Goal: Transaction & Acquisition: Book appointment/travel/reservation

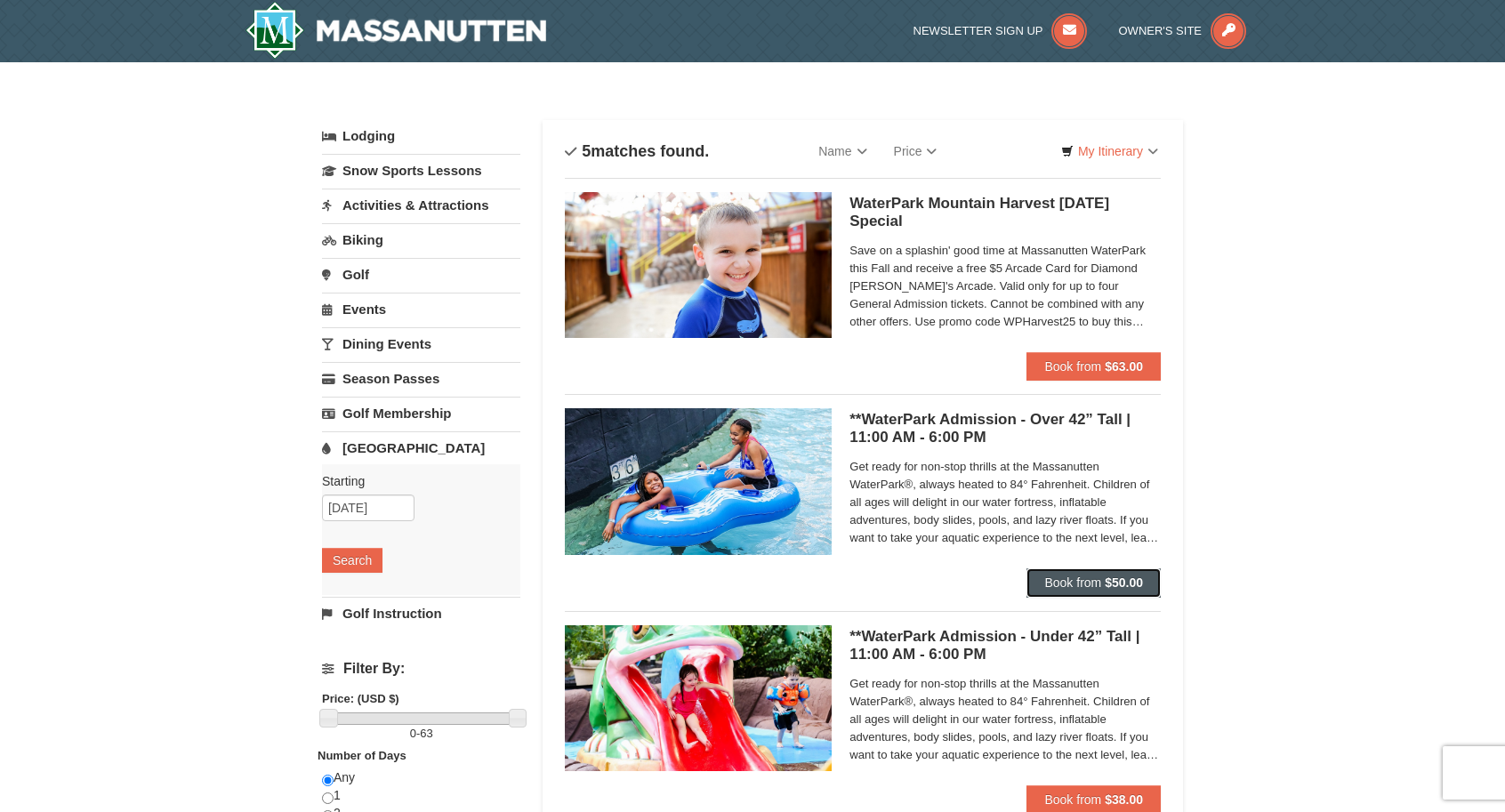
click at [1090, 584] on span "Book from" at bounding box center [1073, 582] width 57 height 14
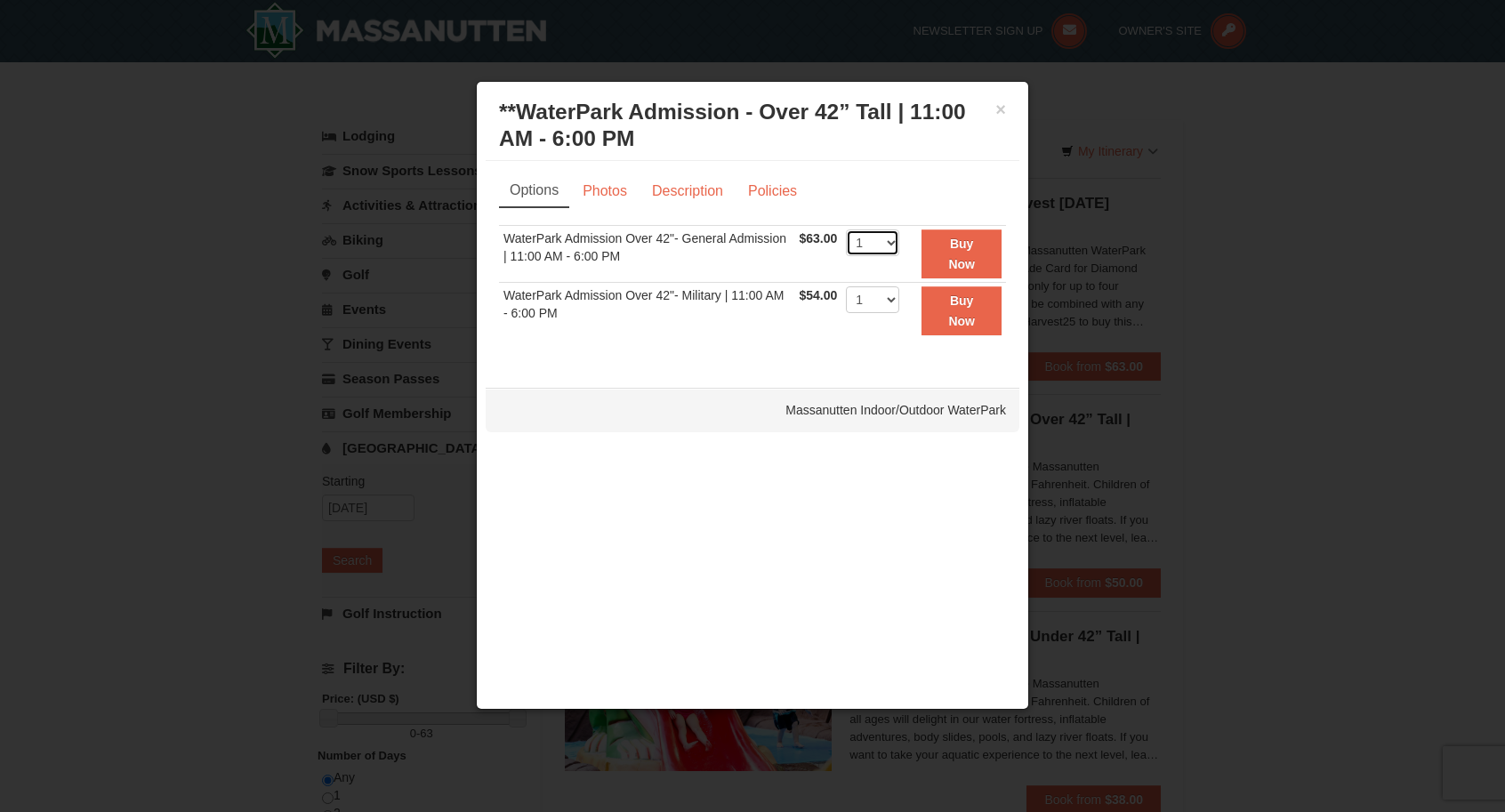
click at [891, 239] on select "1 2 3 4 5 6 7 8 9 10 11 12 13 14 15 16 17 18 19 20 21 22" at bounding box center [873, 243] width 54 height 27
select select "4"
click at [846, 230] on select "1 2 3 4 5 6 7 8 9 10 11 12 13 14 15 16 17 18 19 20 21 22" at bounding box center [873, 243] width 54 height 27
click at [957, 247] on strong "Buy Now" at bounding box center [962, 254] width 27 height 34
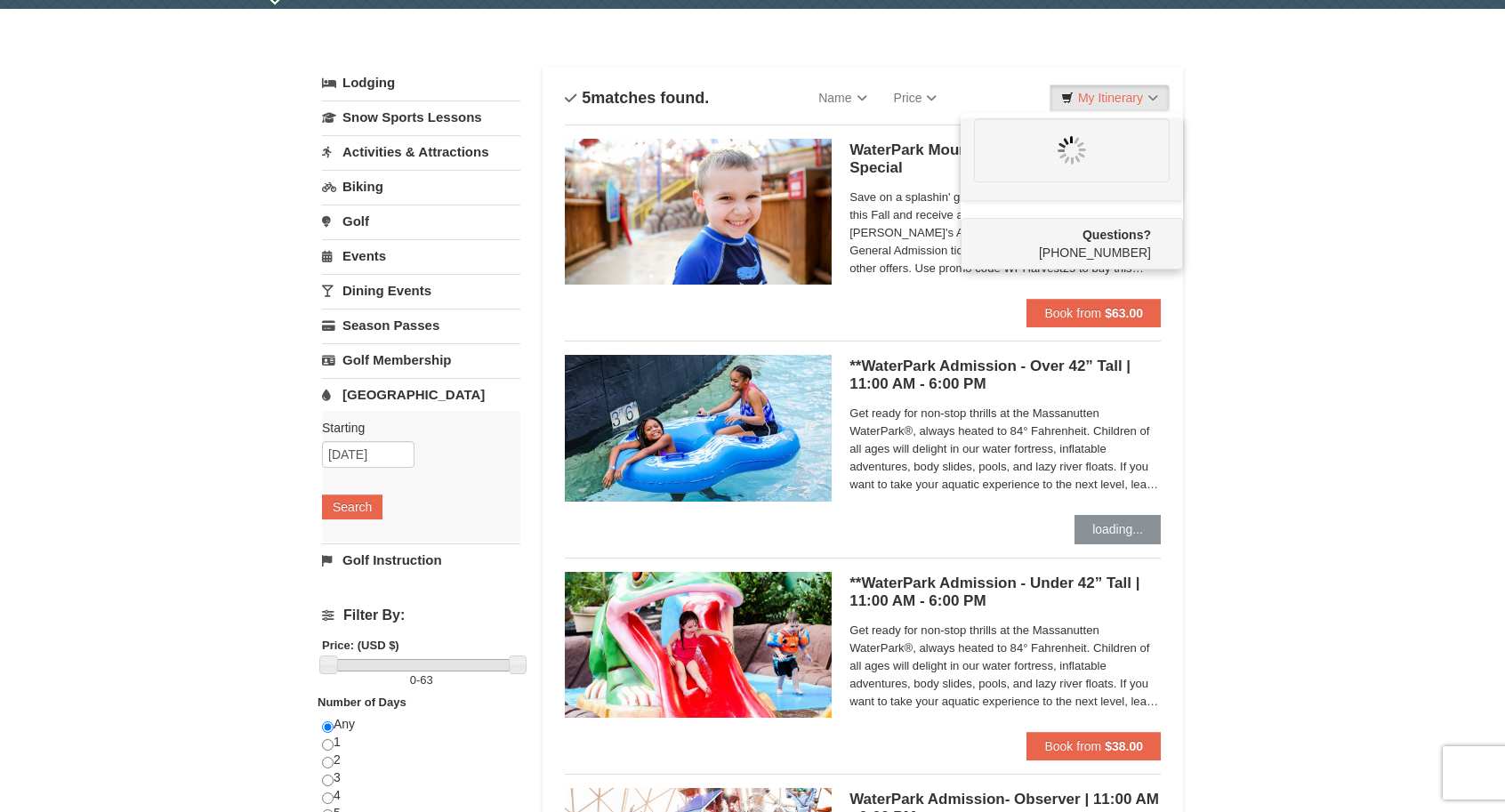
scroll to position [55, 0]
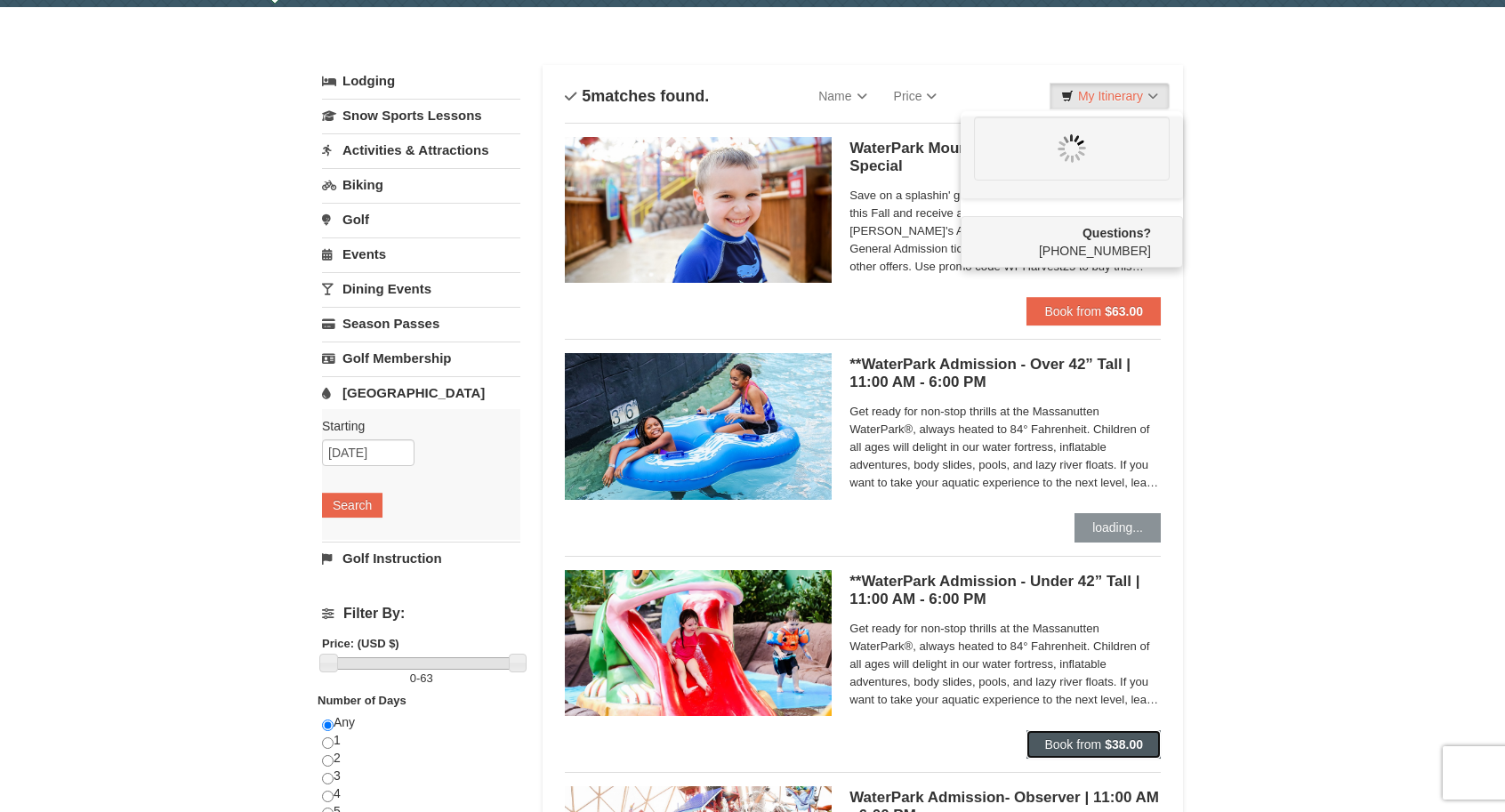
click at [1082, 744] on span "Book from" at bounding box center [1073, 744] width 57 height 14
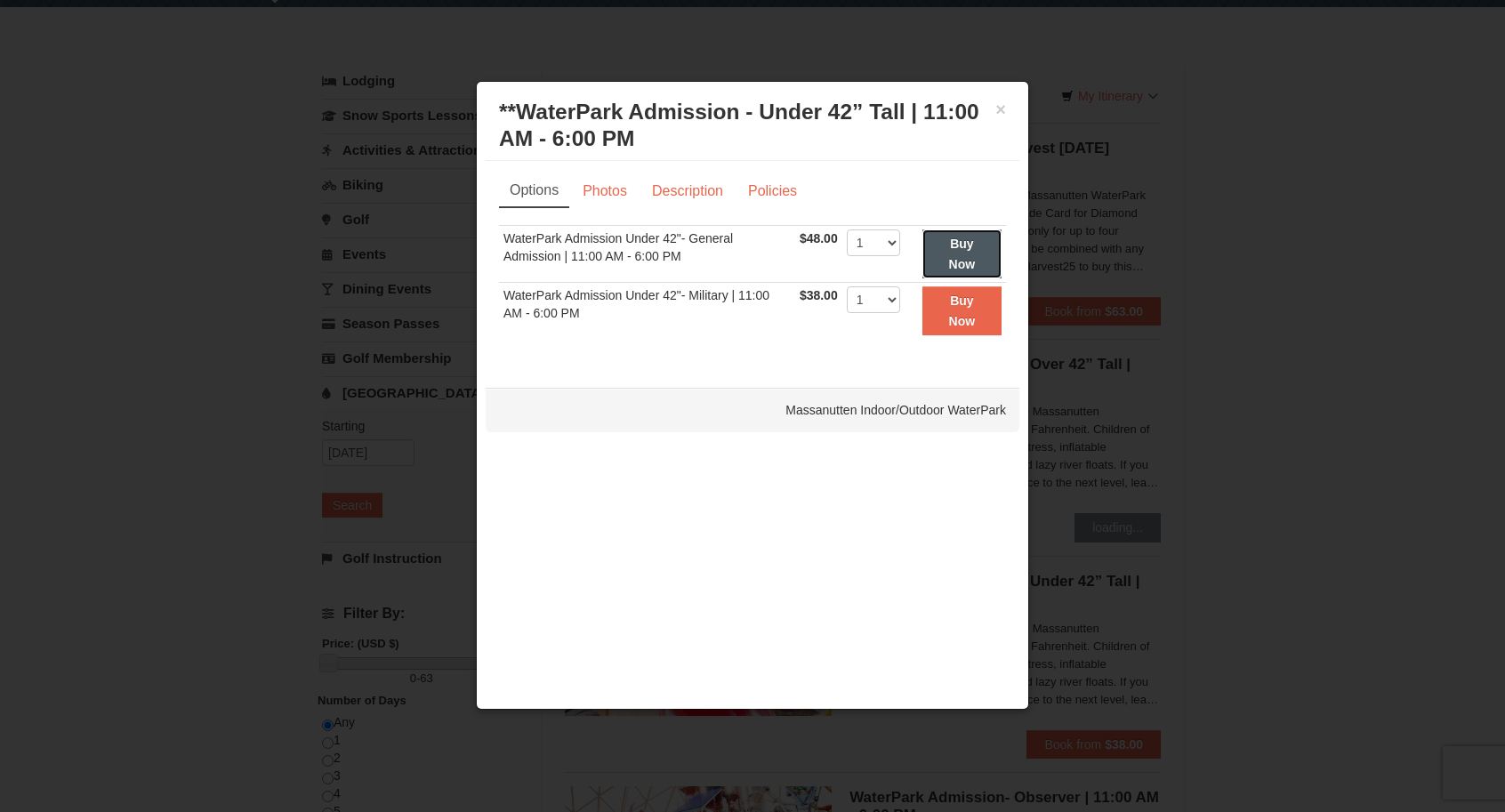
click at [961, 257] on strong "Buy Now" at bounding box center [963, 254] width 27 height 34
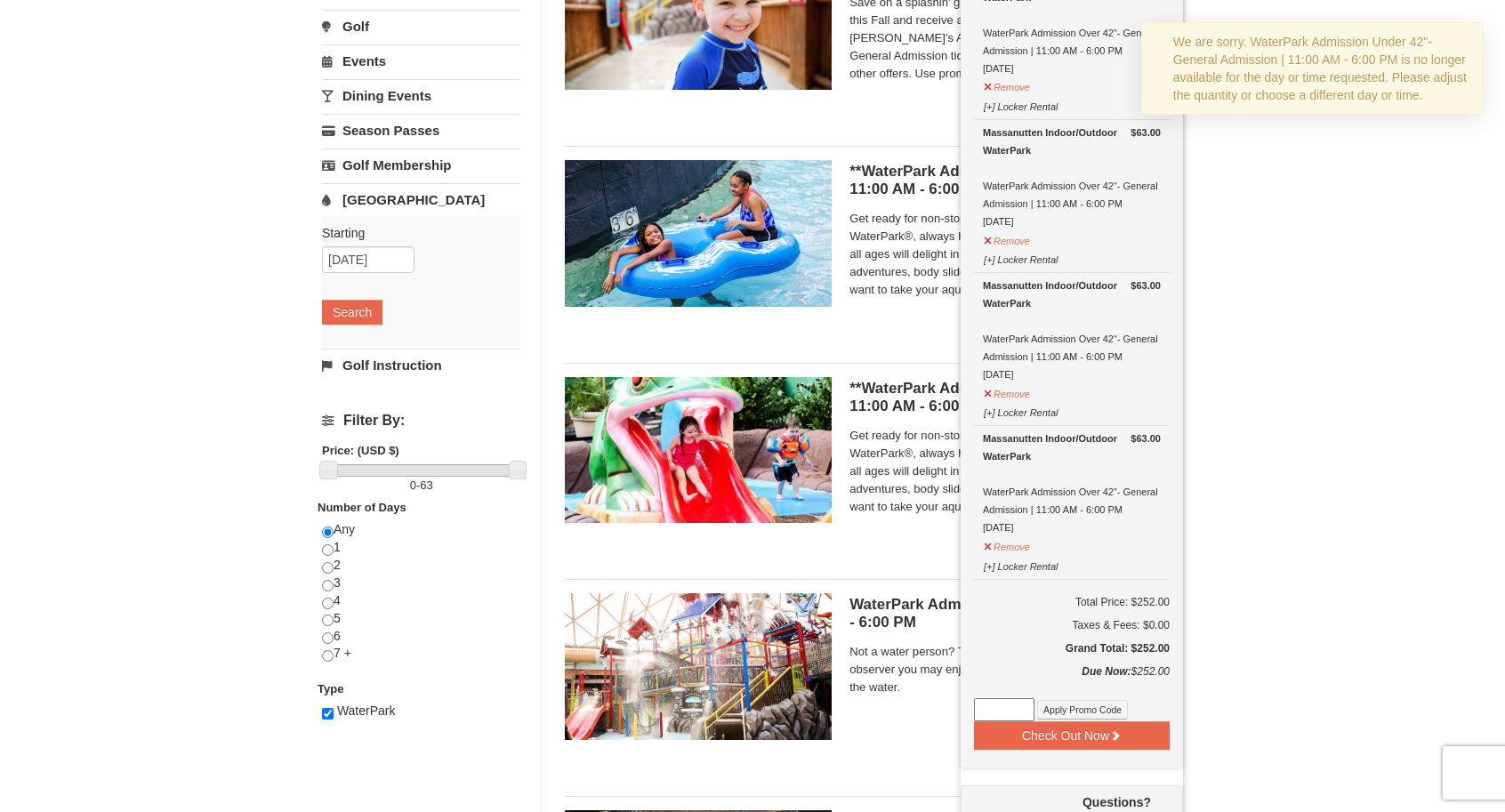
scroll to position [250, 0]
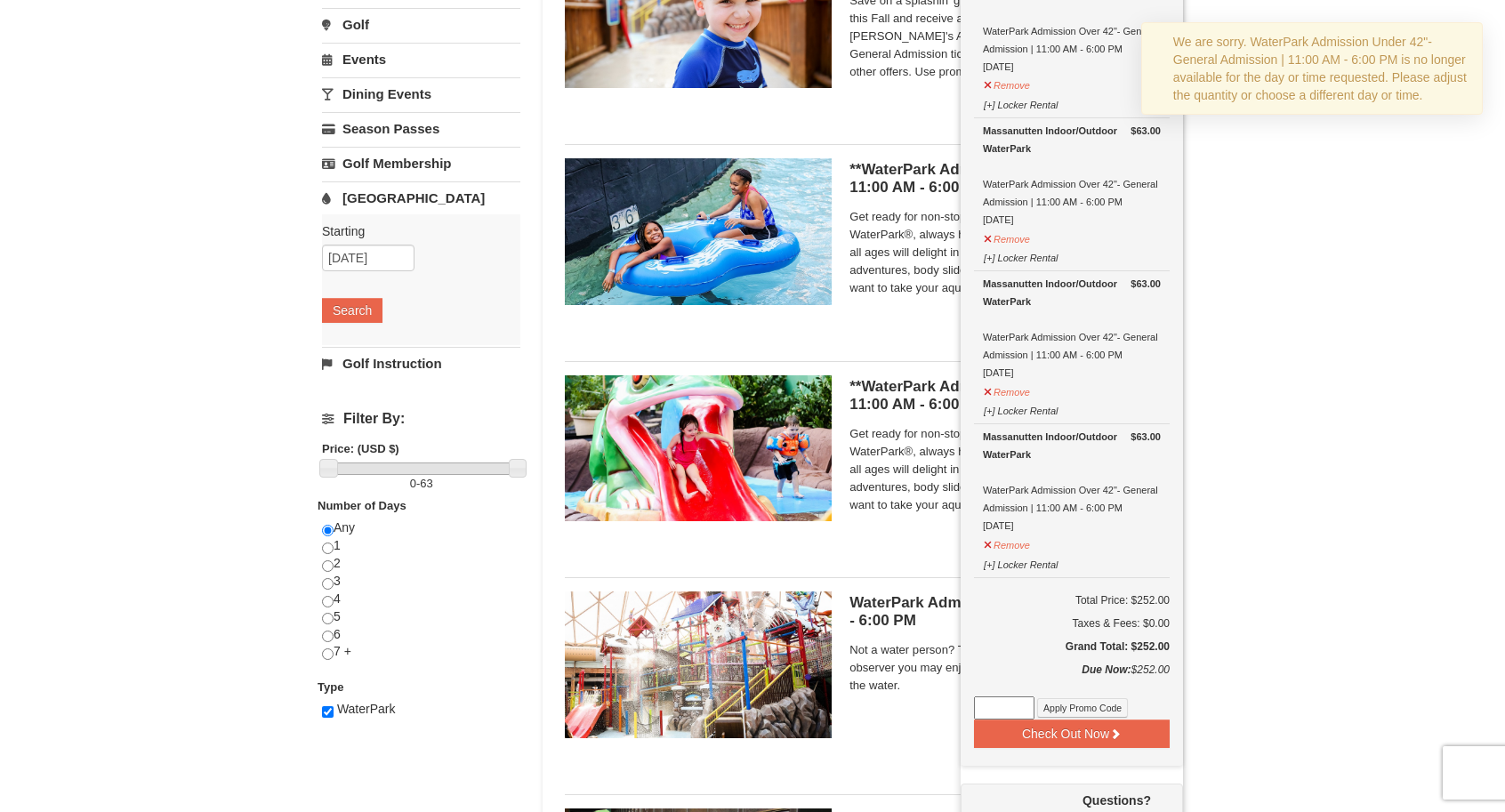
click at [1285, 495] on div "× Categories List Filter My Itinerary (4) Check Out Now Water Park Pass. $63.00…" at bounding box center [752, 436] width 1505 height 1247
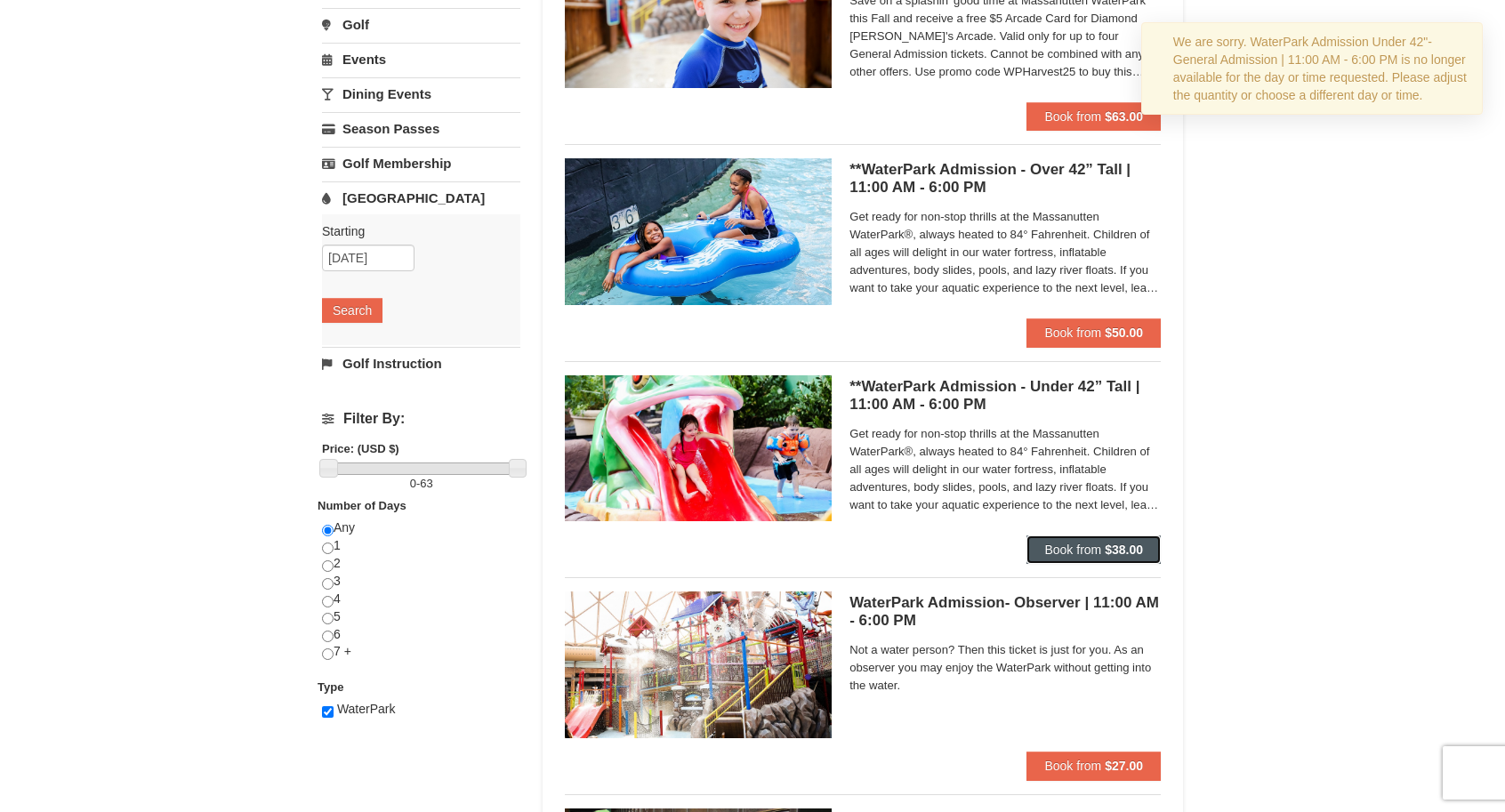
click at [1105, 550] on strong "$38.00" at bounding box center [1123, 549] width 38 height 14
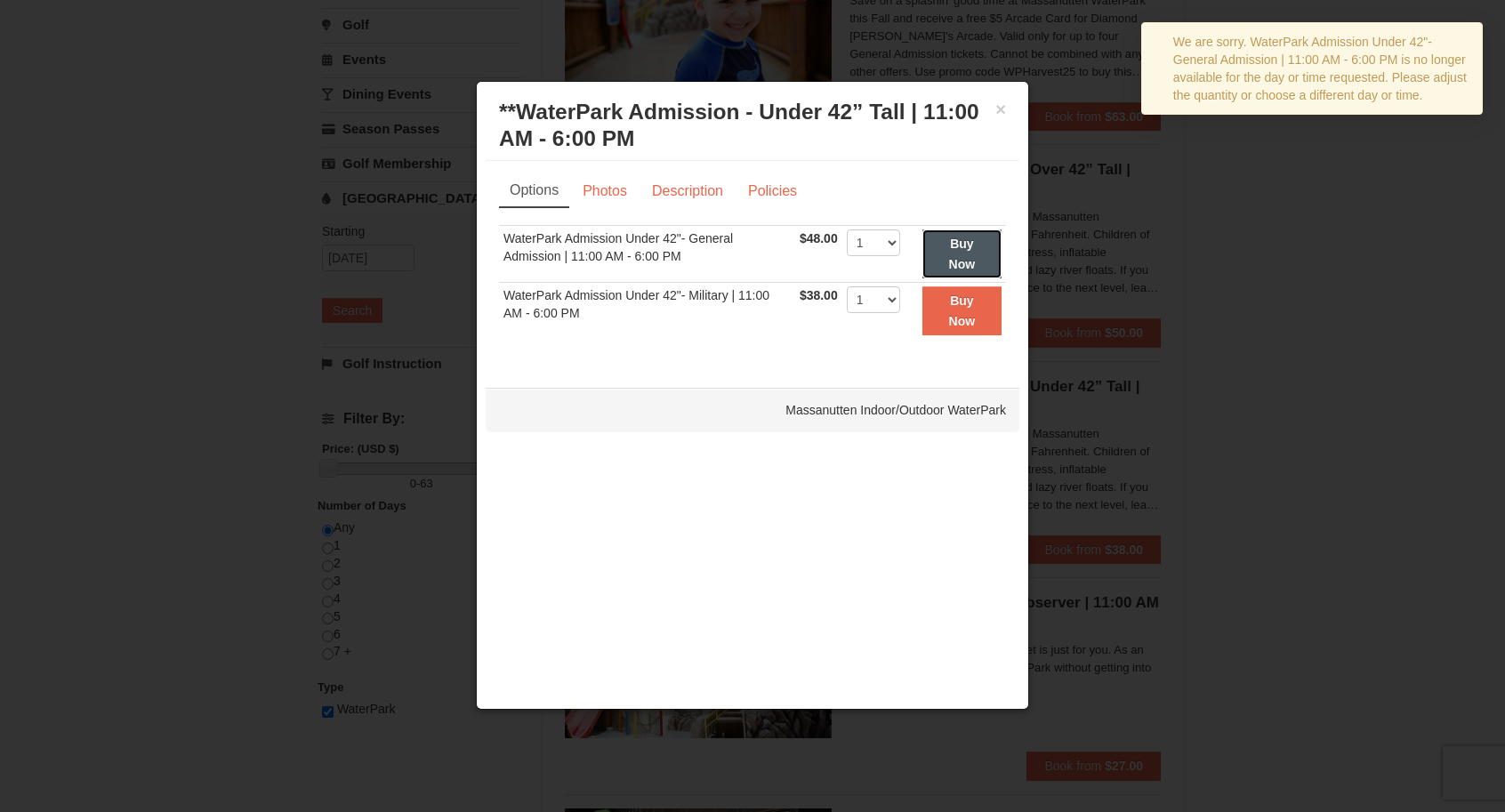
click at [953, 263] on strong "Buy Now" at bounding box center [963, 254] width 27 height 34
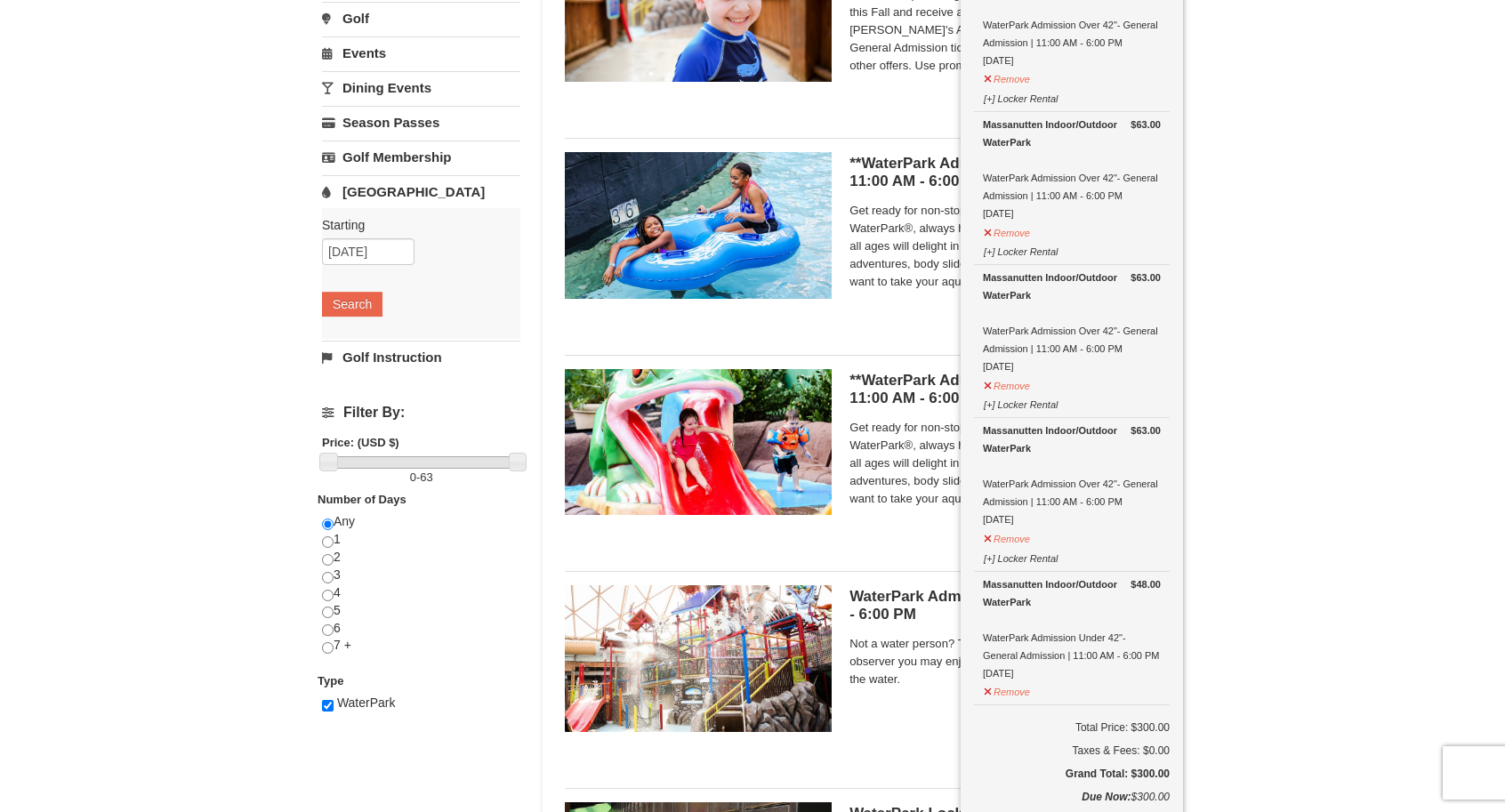
scroll to position [263, 0]
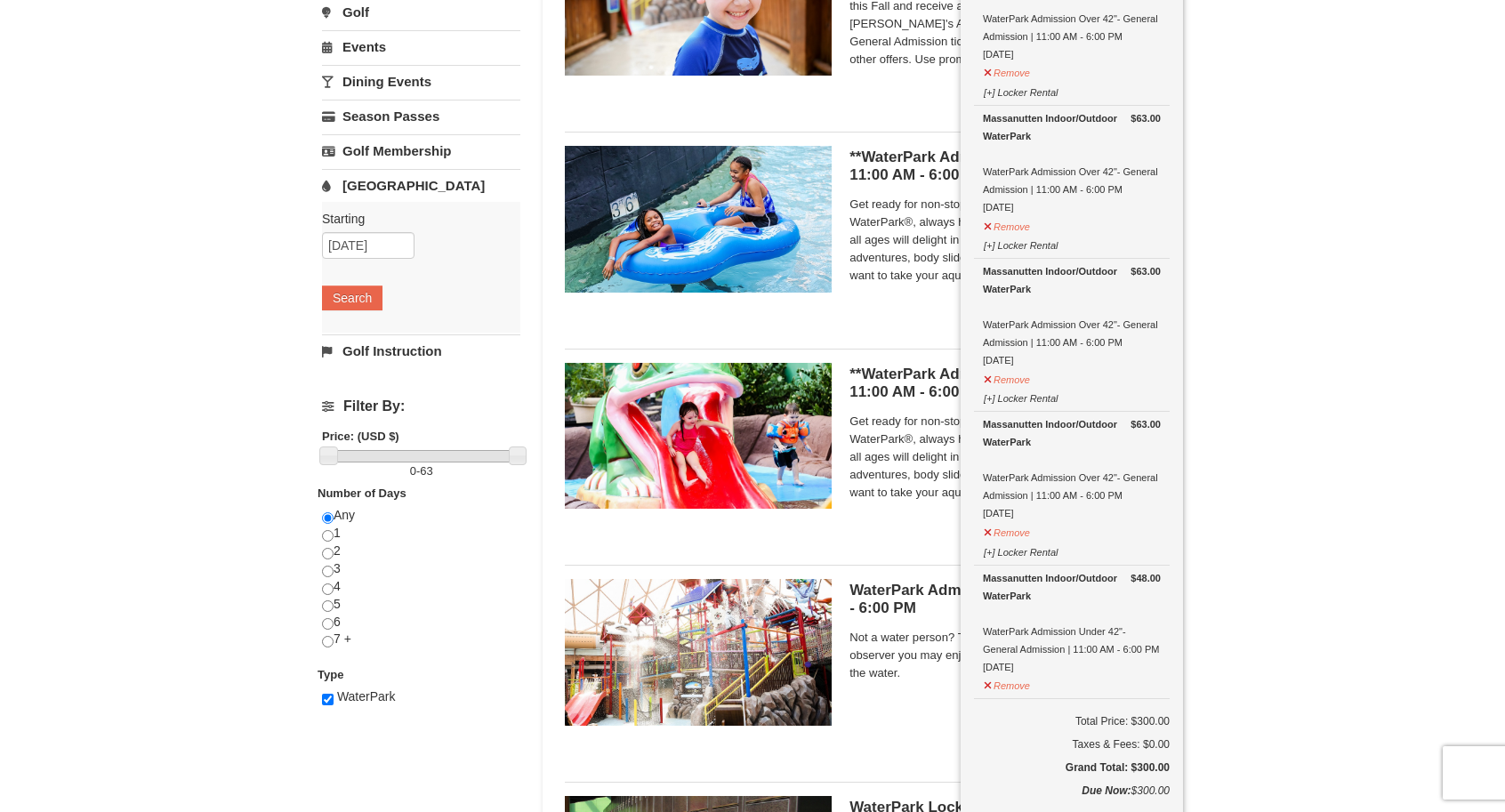
click at [1216, 345] on div "× Categories List Filter My Itinerary (5) Check Out Now Water Park Pass. $63.00…" at bounding box center [752, 423] width 1505 height 1247
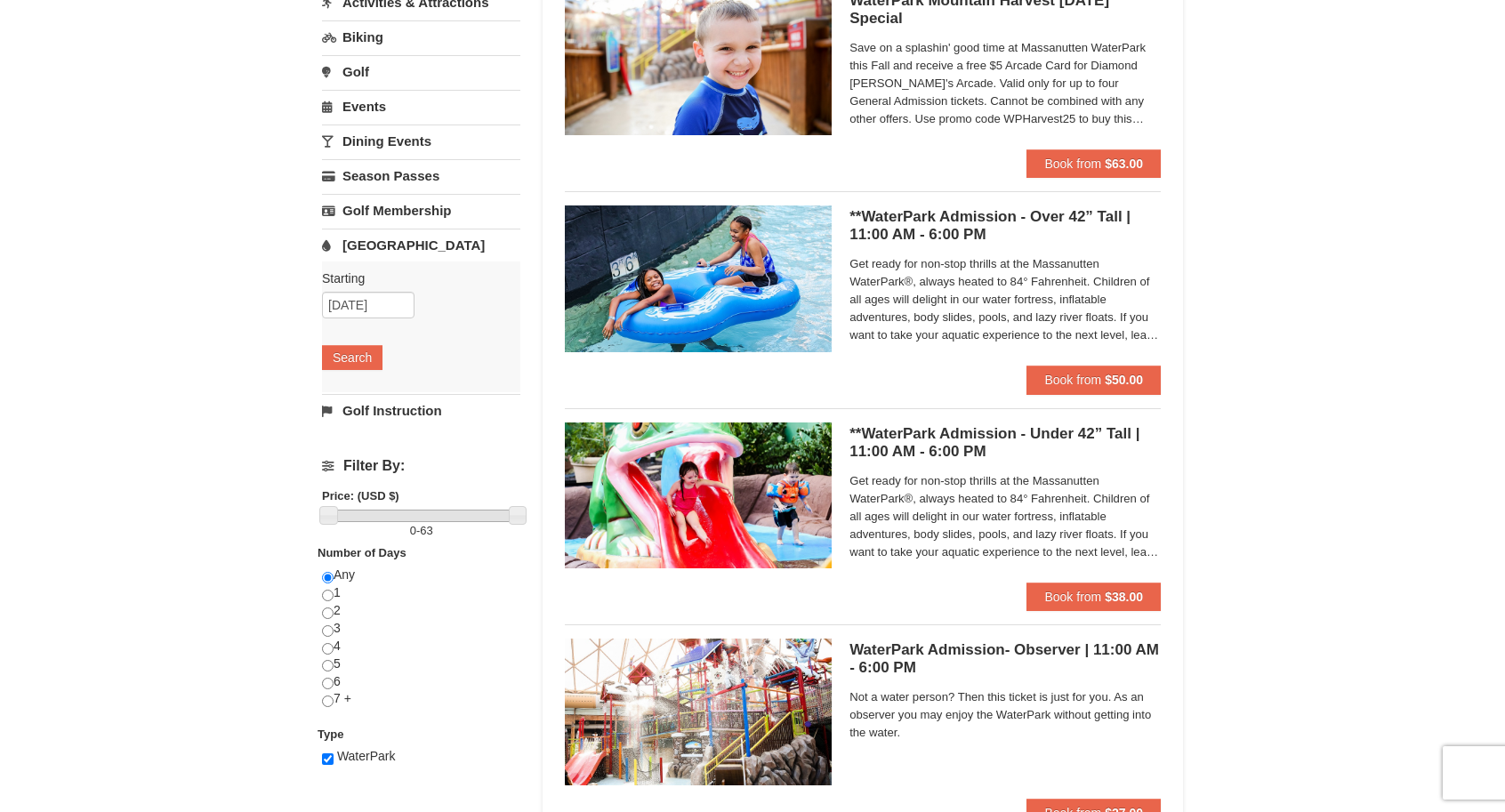
scroll to position [0, 0]
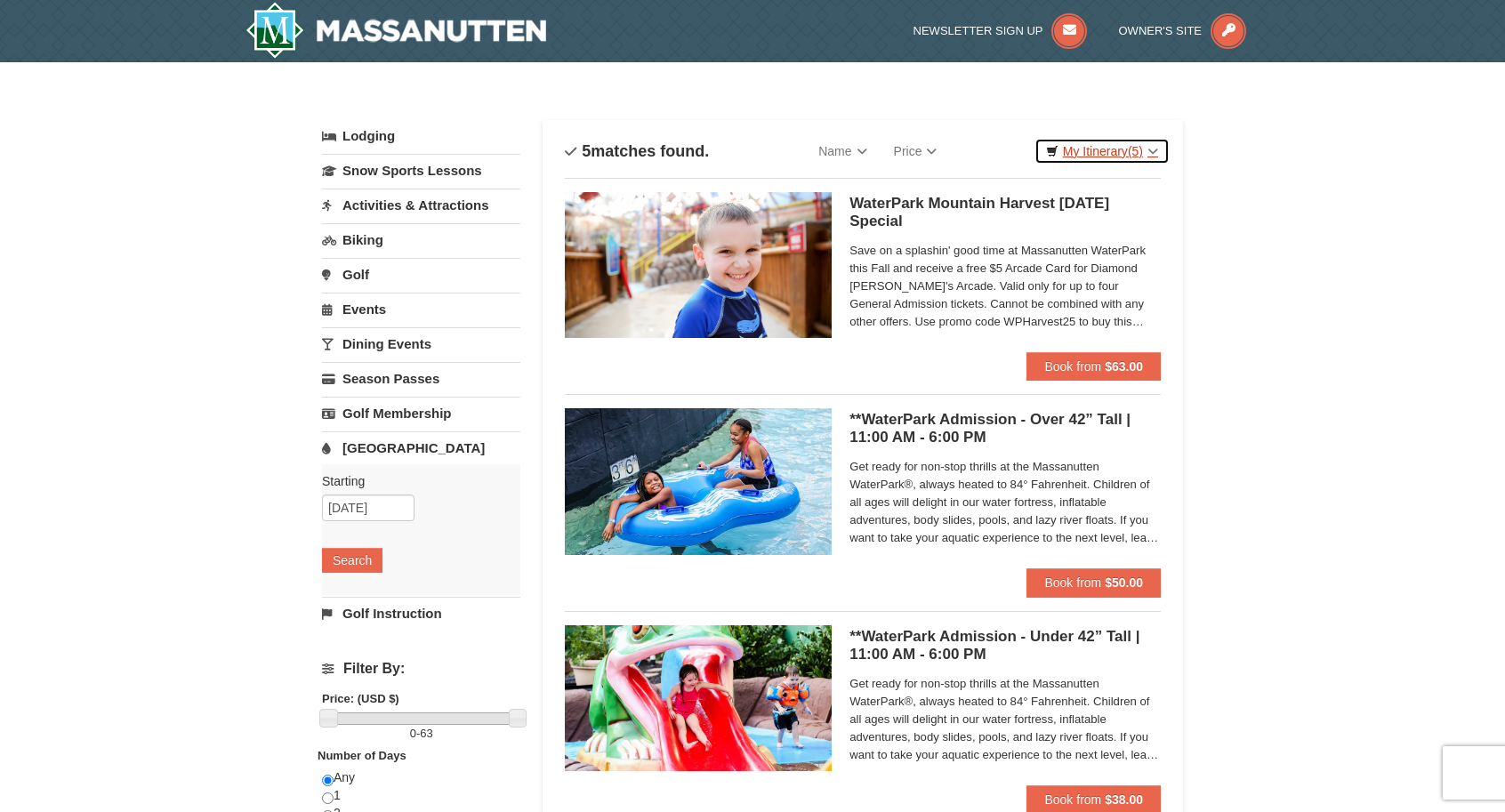
click at [1113, 153] on link "My Itinerary (5)" at bounding box center [1102, 151] width 135 height 27
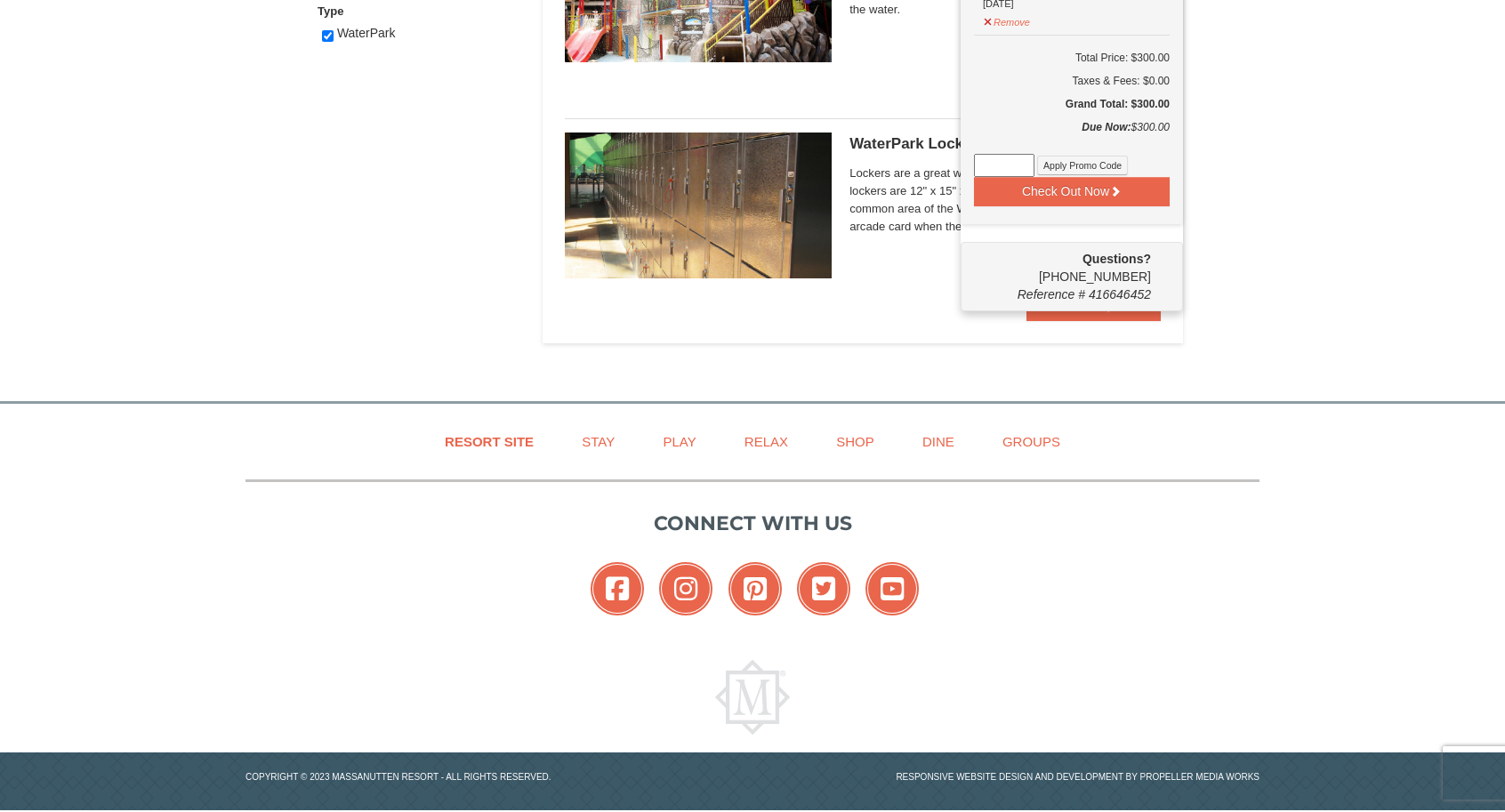
scroll to position [908, 0]
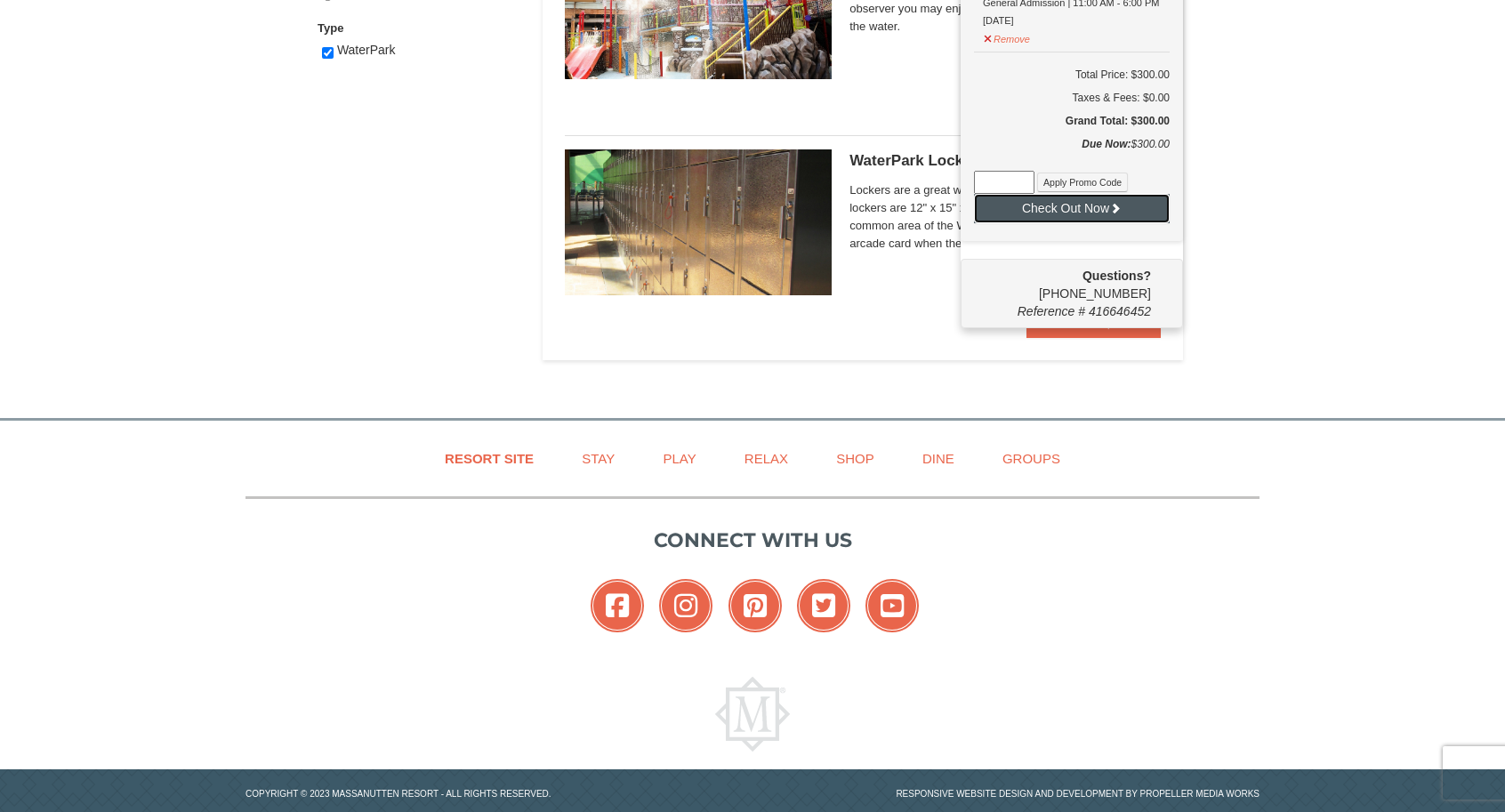
click at [1098, 209] on button "Check Out Now" at bounding box center [1072, 208] width 196 height 29
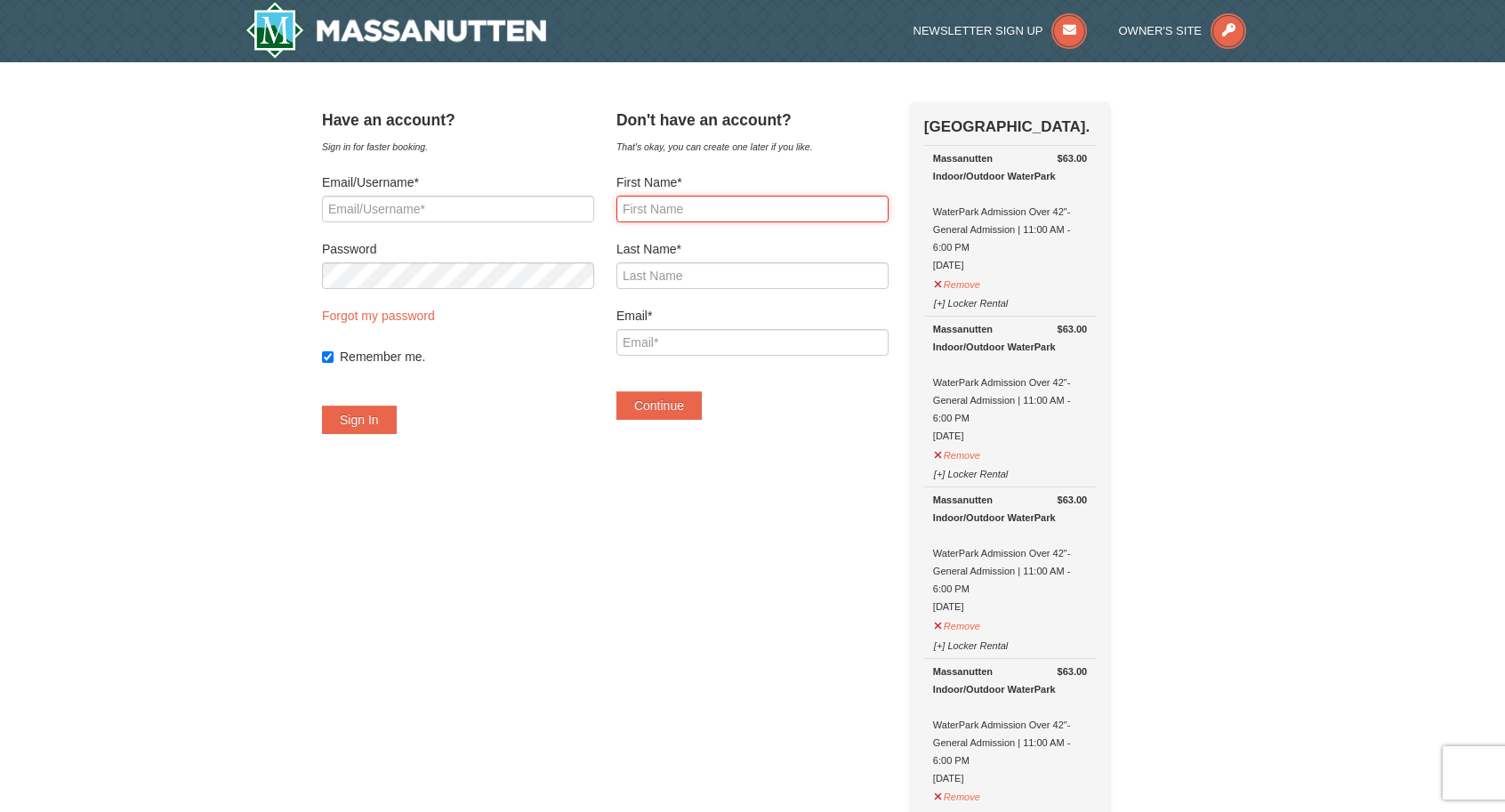
click at [717, 213] on input "First Name*" at bounding box center [752, 209] width 273 height 27
type input "[PERSON_NAME] [PERSON_NAME]"
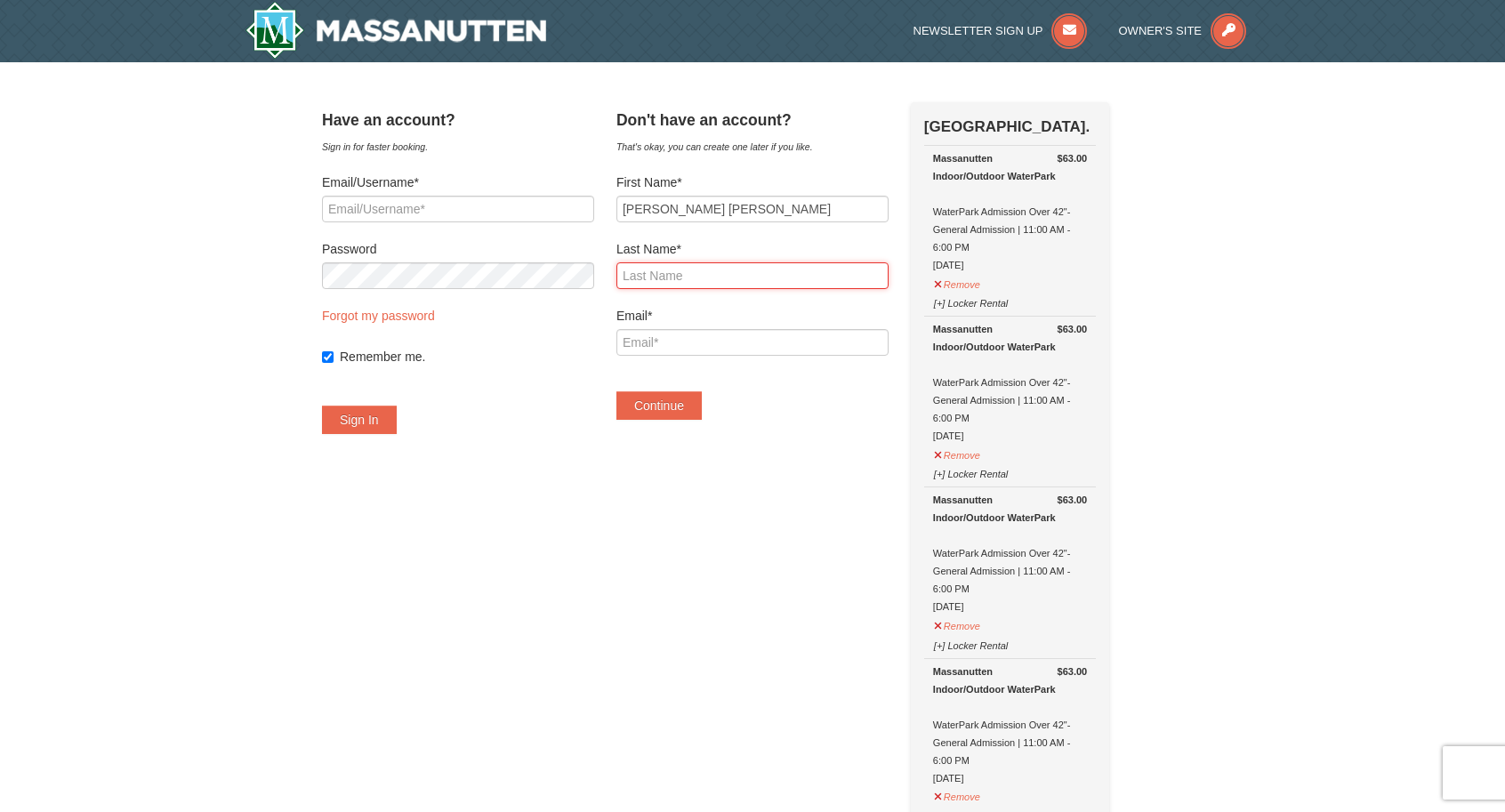
type input "[PERSON_NAME]"
type input "[EMAIL_ADDRESS][DOMAIN_NAME]"
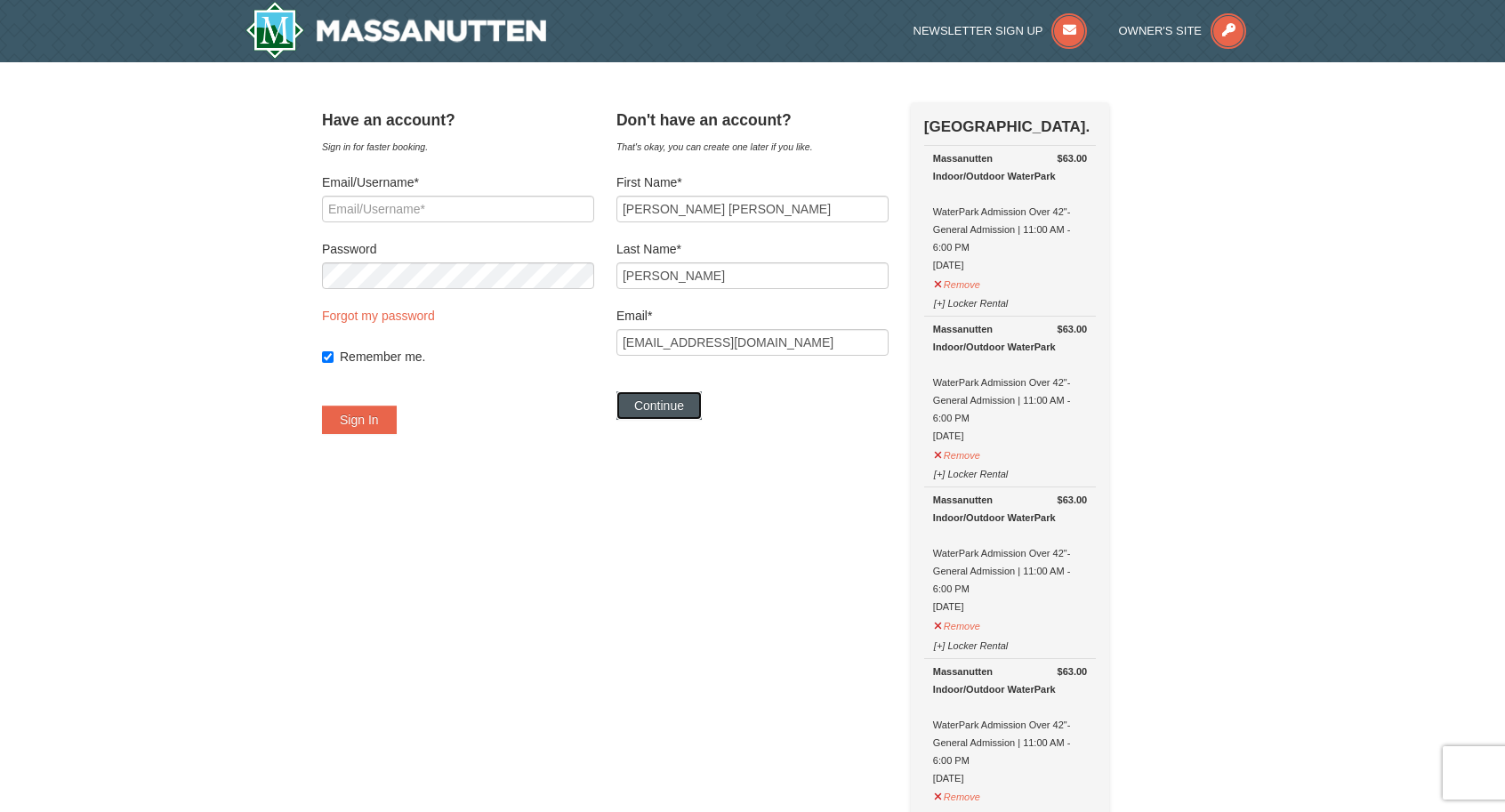
click at [676, 409] on button "Continue" at bounding box center [660, 406] width 86 height 29
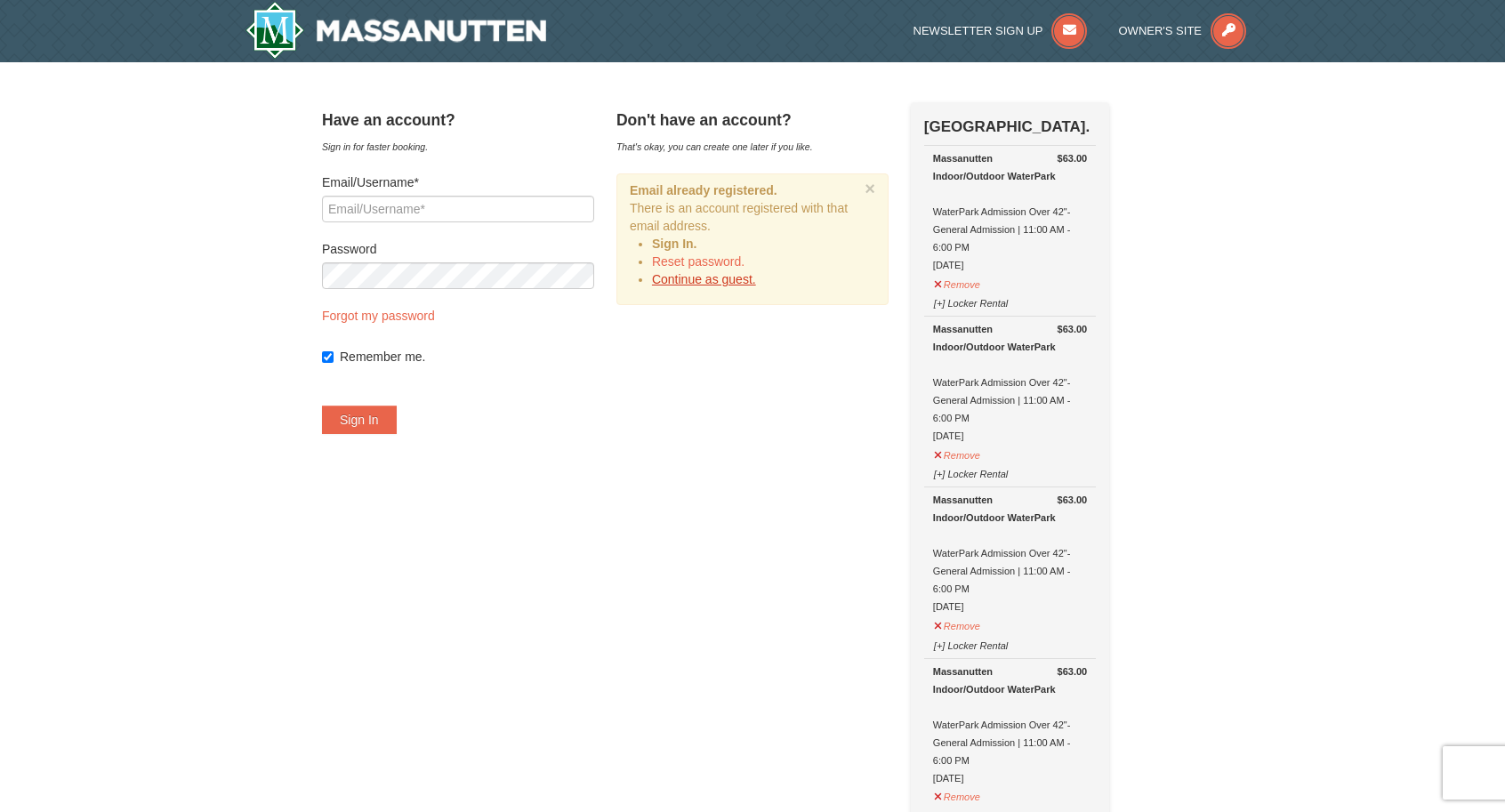
click at [723, 282] on link "Continue as guest." at bounding box center [704, 280] width 104 height 14
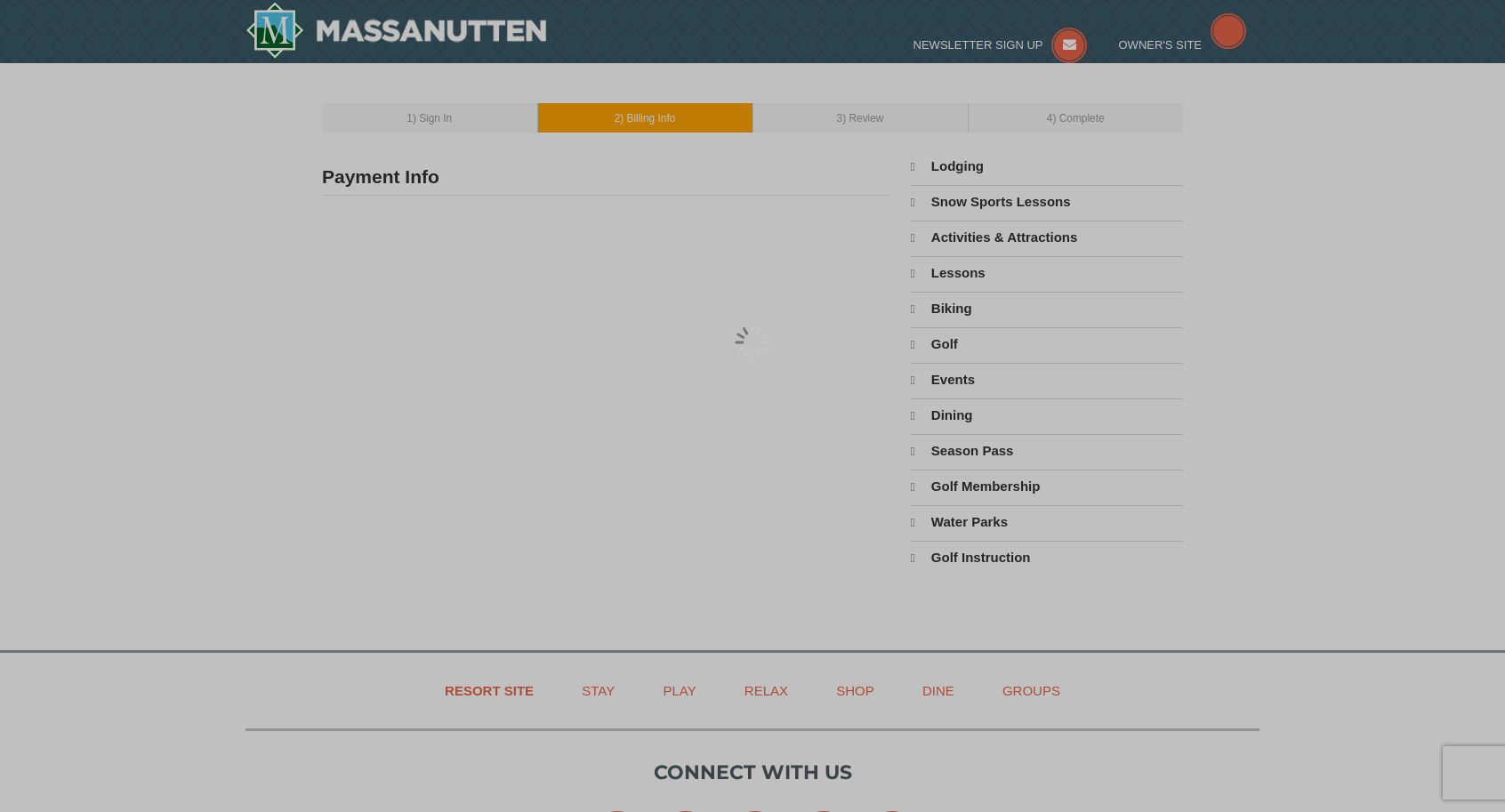
type input "[PERSON_NAME]"
type input "[EMAIL_ADDRESS][DOMAIN_NAME]"
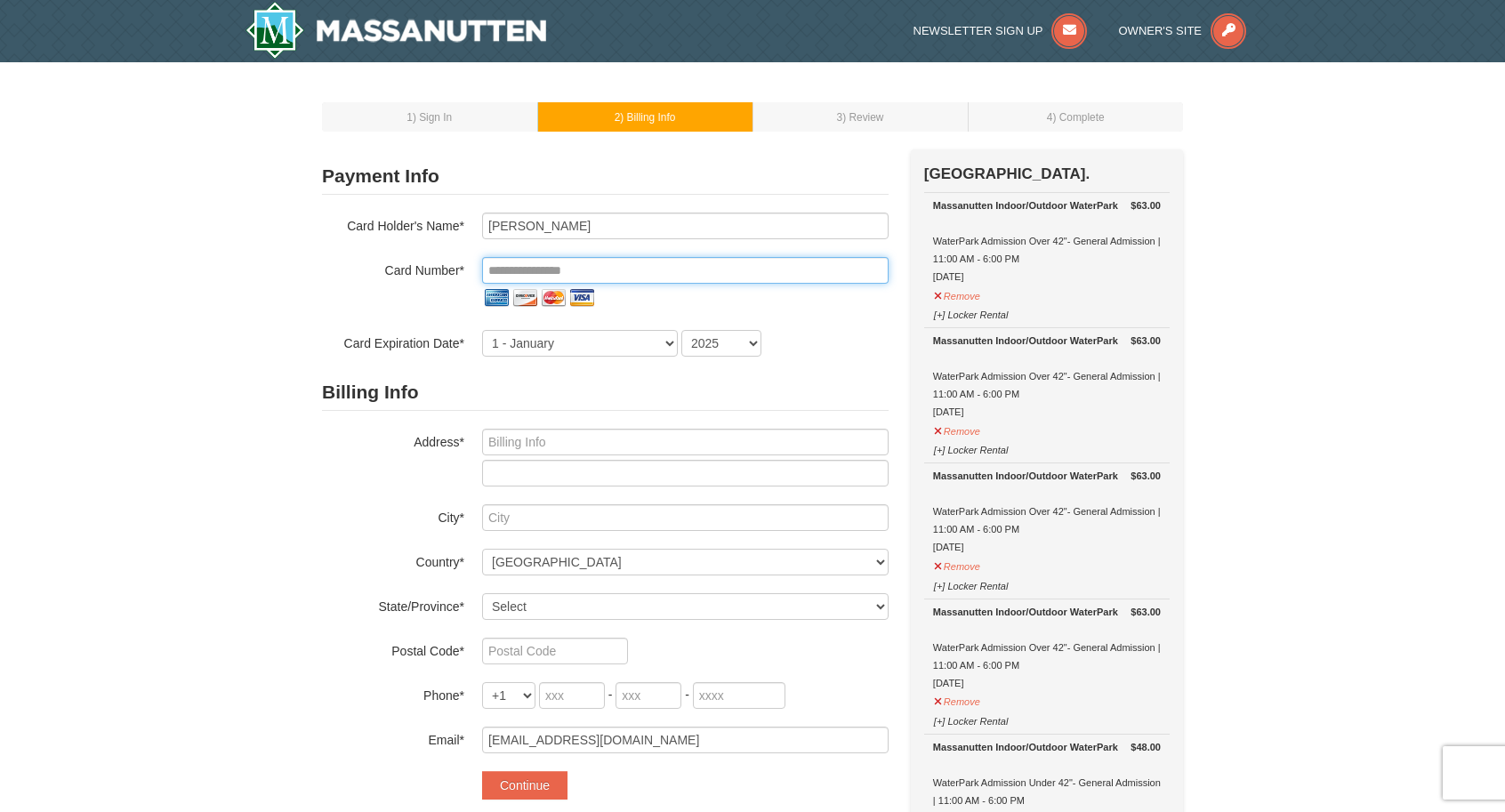
click at [607, 270] on input "tel" at bounding box center [685, 271] width 407 height 27
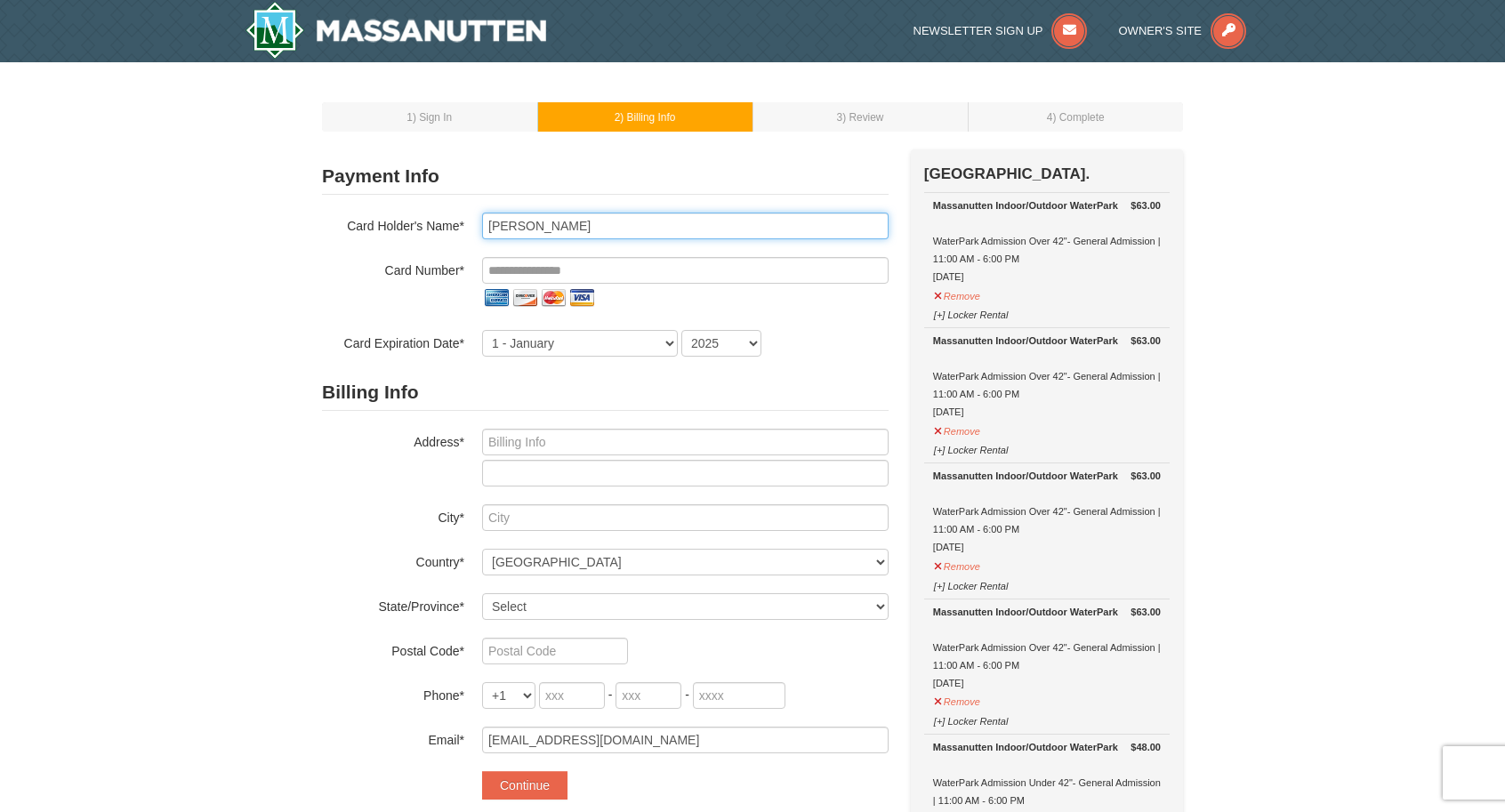
type input "Mary Pat Collins"
type input "**********"
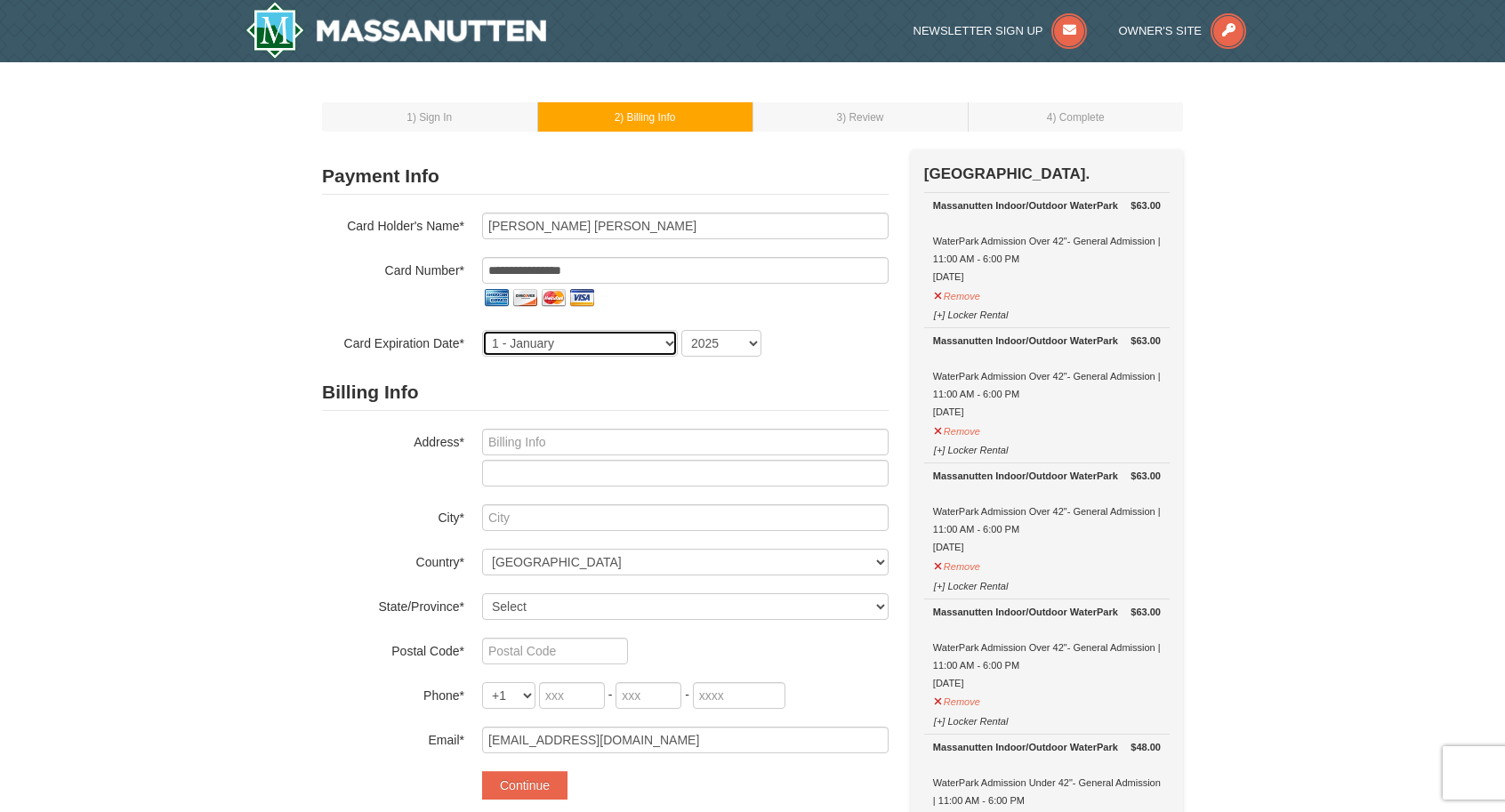
select select "7"
select select "2029"
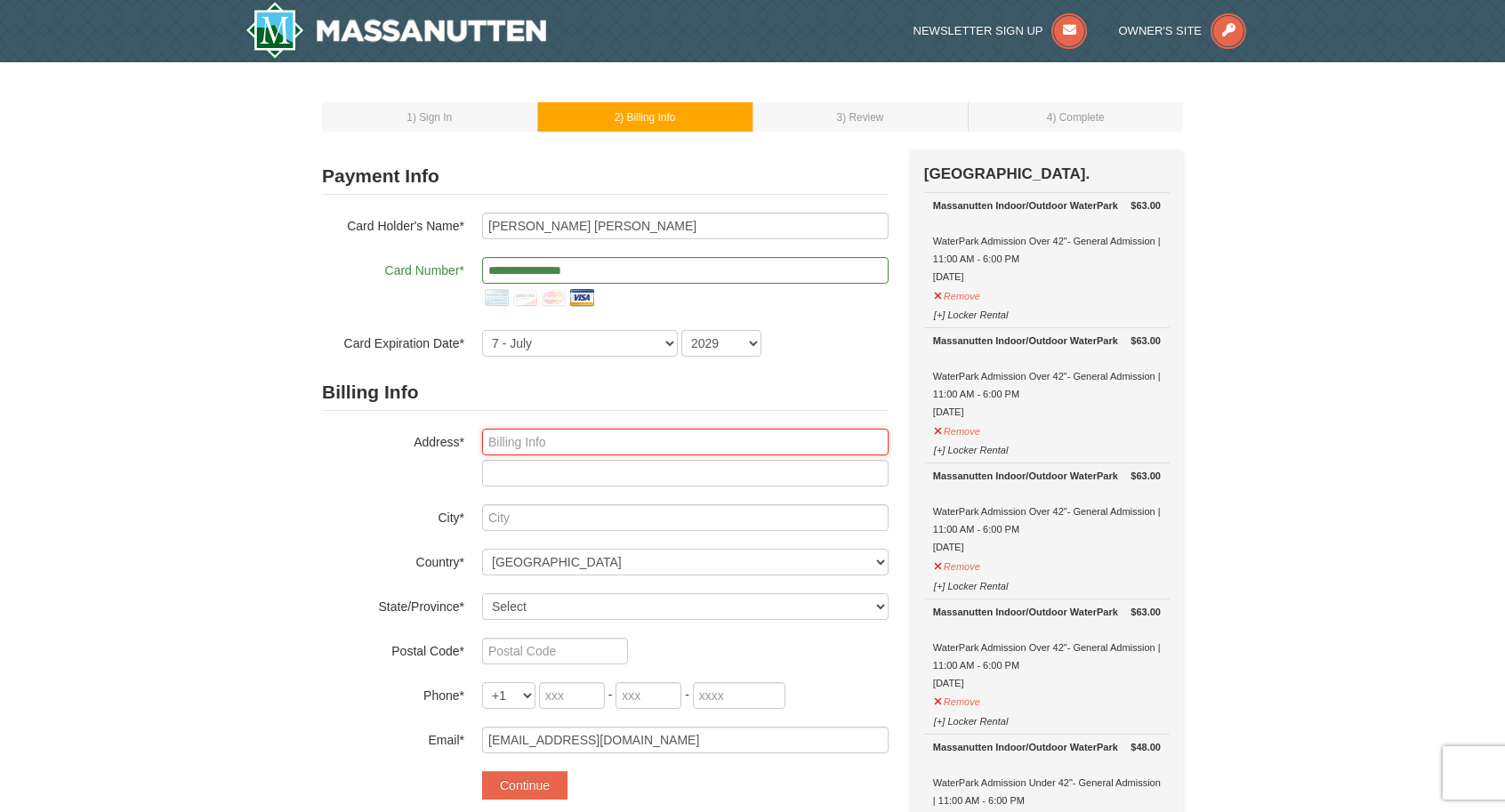
click at [521, 439] on input "text" at bounding box center [685, 442] width 407 height 27
type input "2037 Brooks Square Place"
type input "Falls Church"
select select "VA"
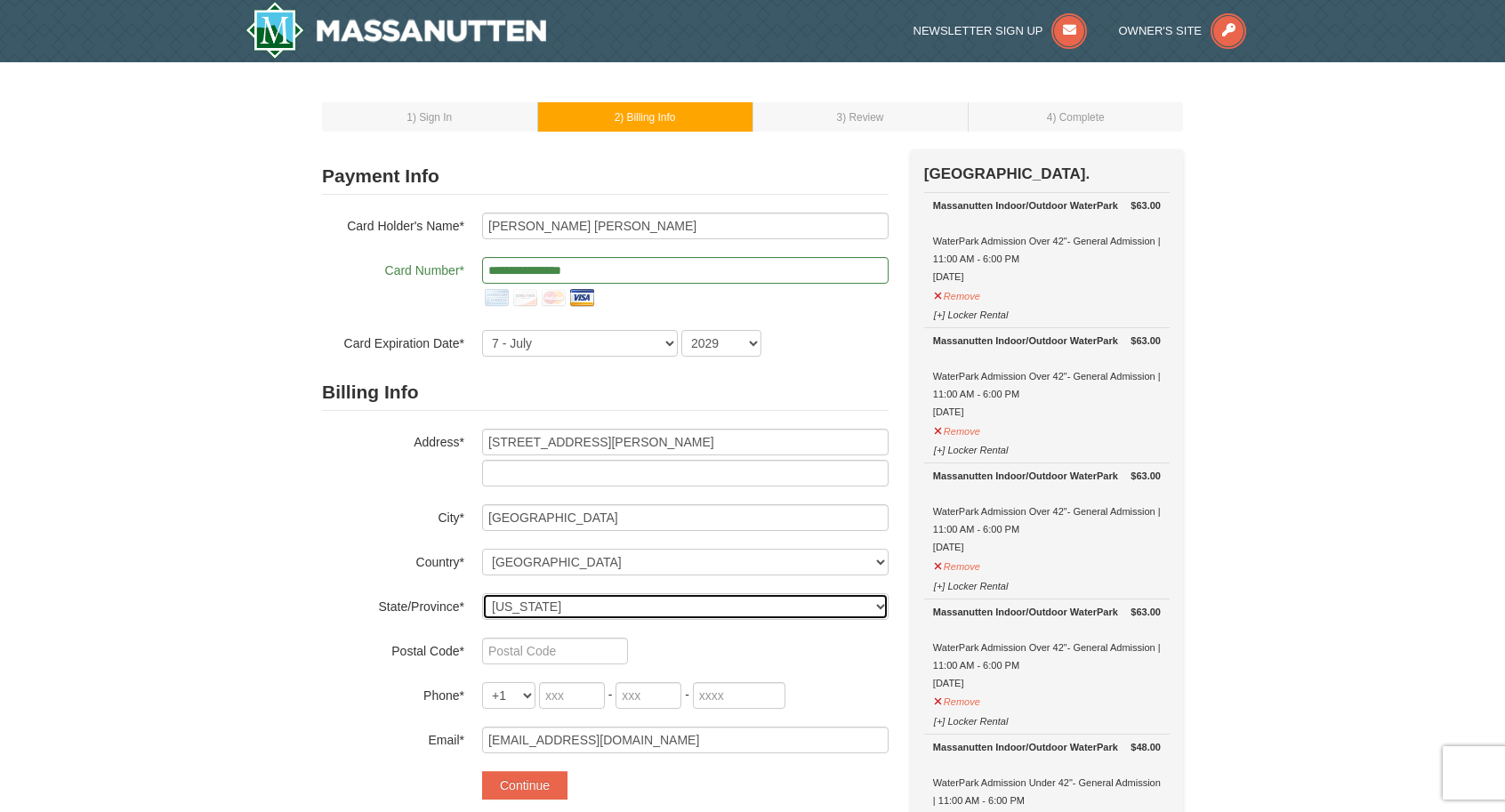
type input "22043-175"
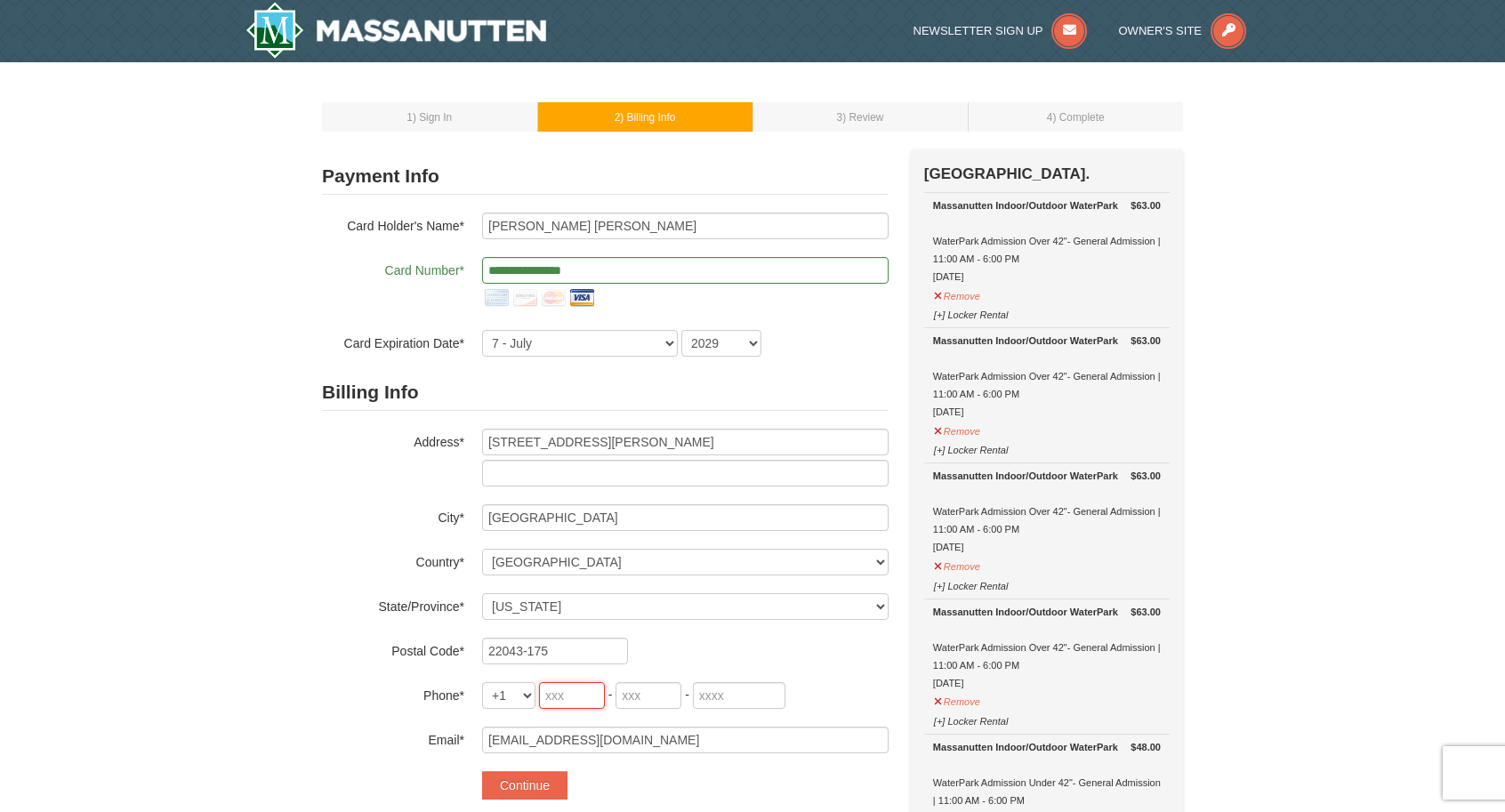
type input "703"
type input "785"
type input "0960"
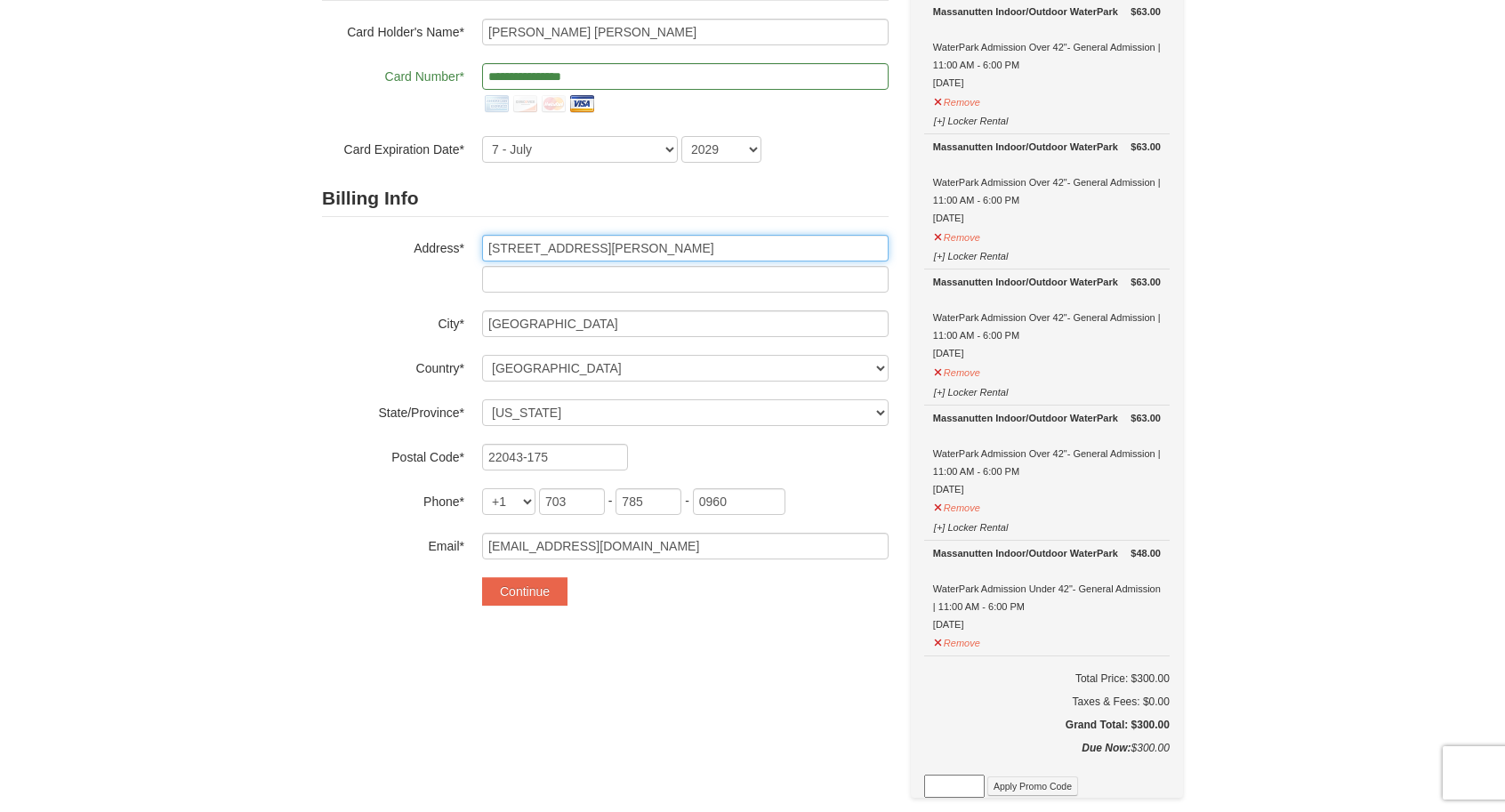
scroll to position [202, 0]
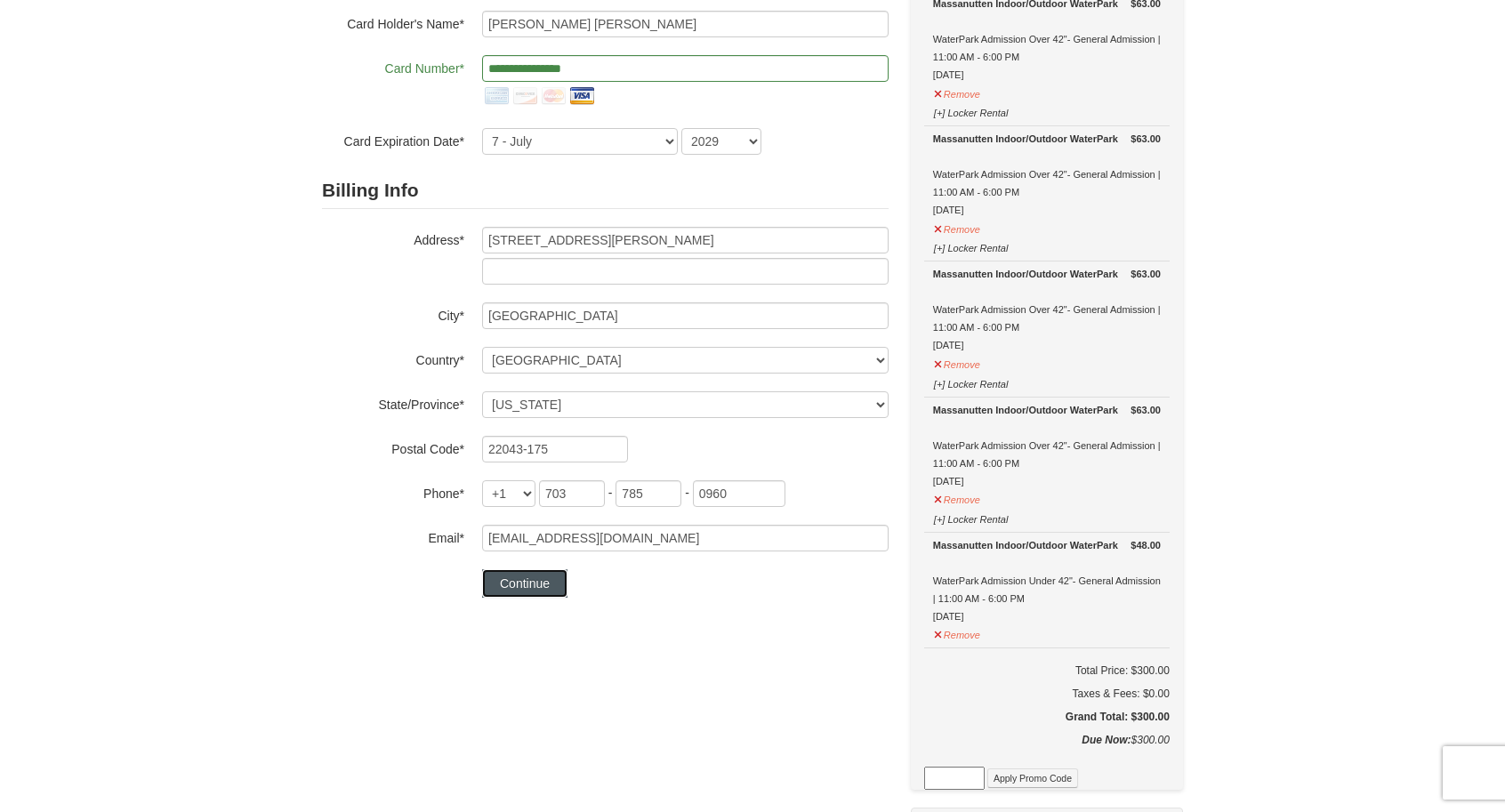
click at [538, 590] on button "Continue" at bounding box center [525, 583] width 86 height 29
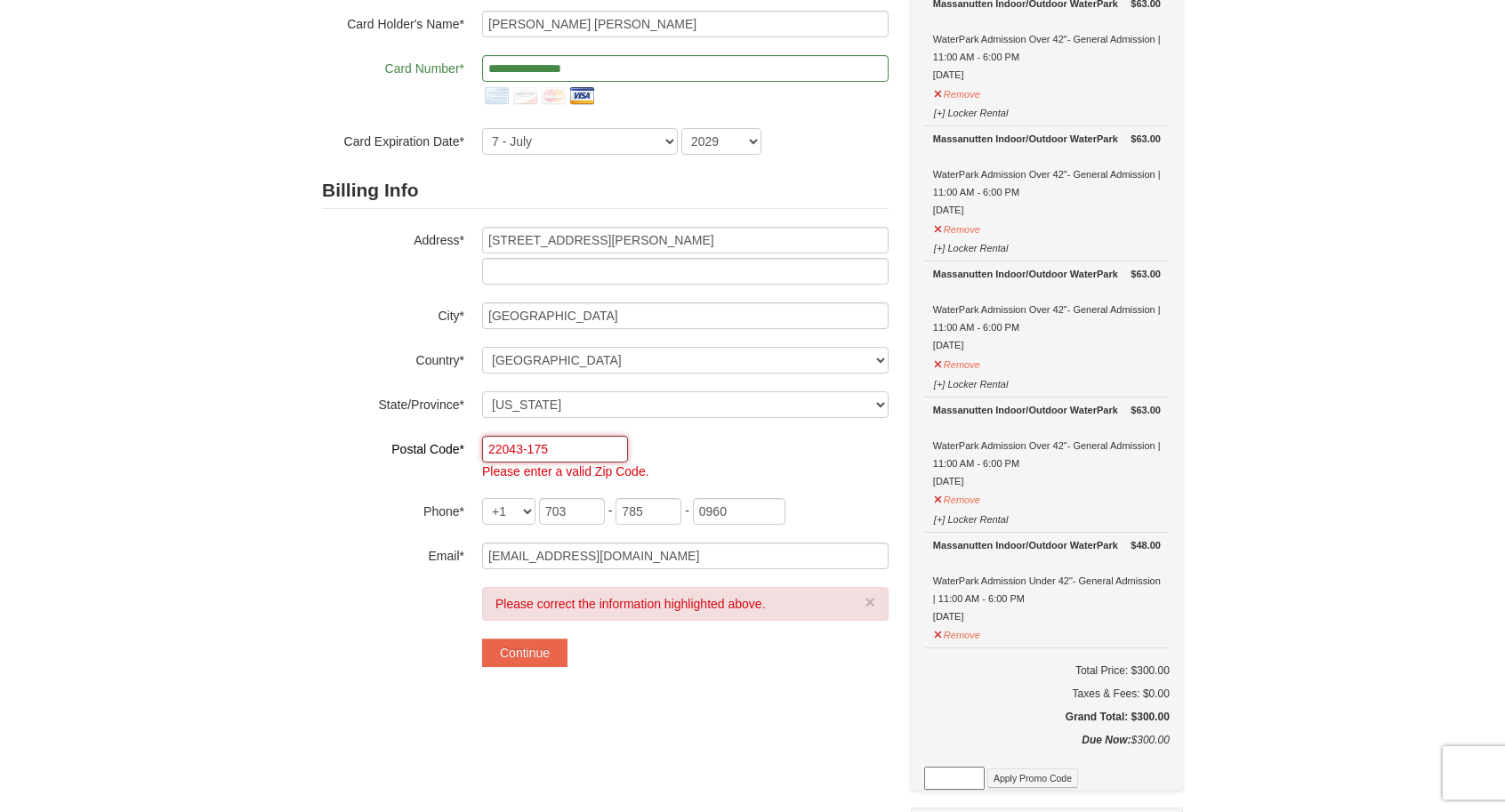
click at [576, 449] on input "22043-175" at bounding box center [555, 449] width 146 height 27
click at [562, 450] on input "22043-175" at bounding box center [555, 449] width 146 height 27
type input "22043"
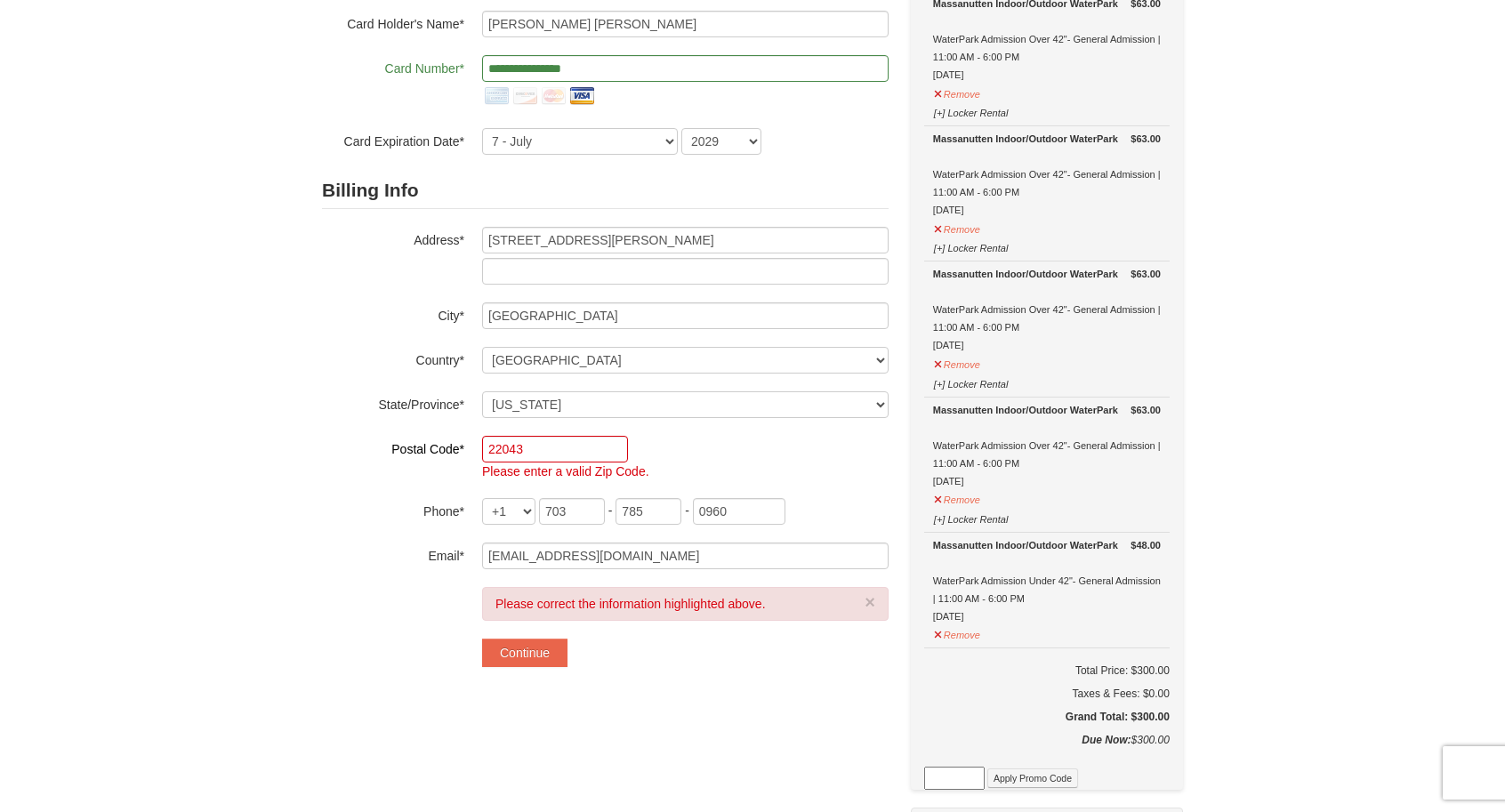
click at [721, 432] on div "Billing Info Address* 2037 Brooks Square Place City* Falls Church Country* ----…" at bounding box center [605, 371] width 567 height 397
click at [548, 659] on button "Continue" at bounding box center [525, 653] width 86 height 29
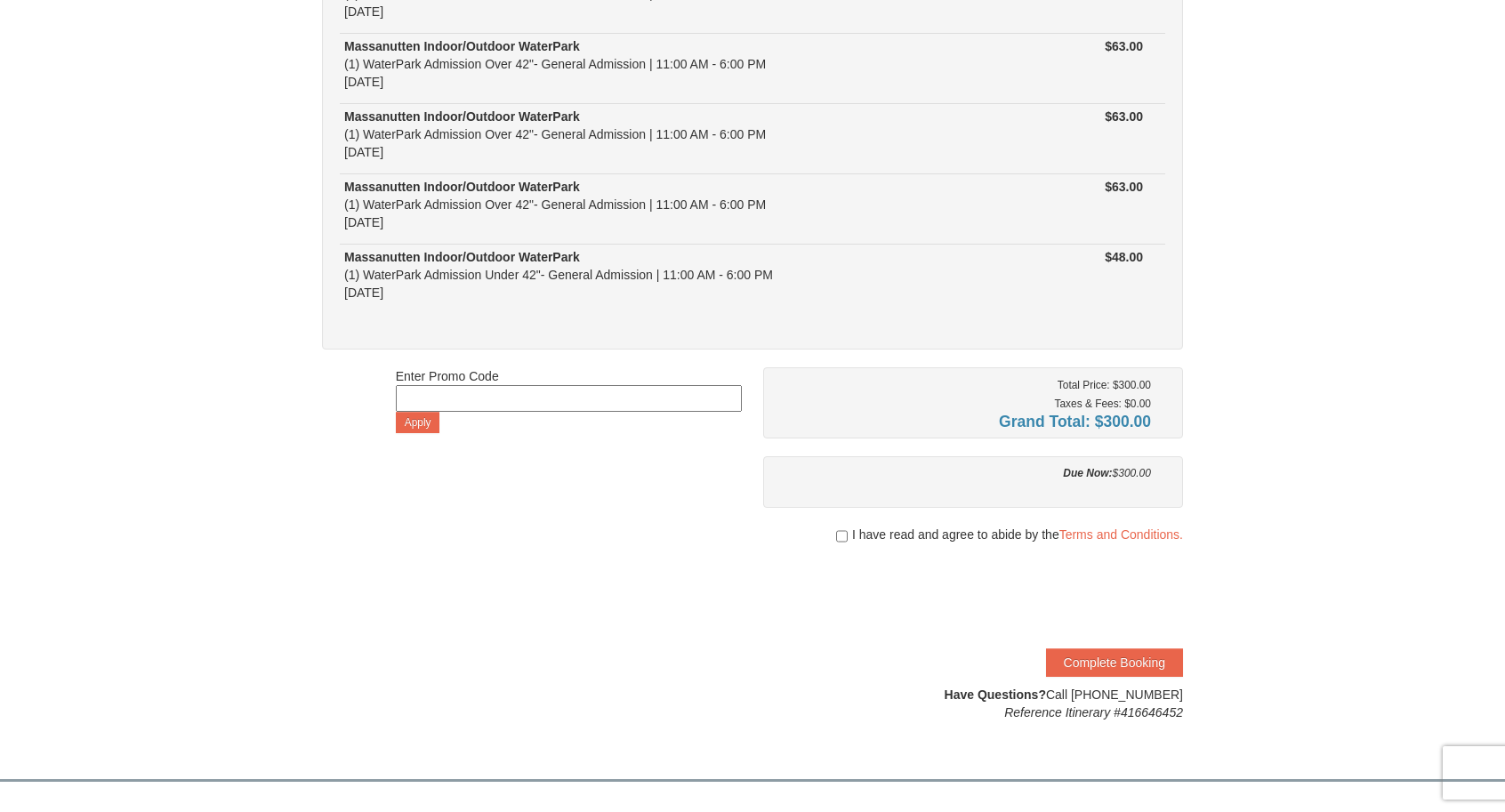
scroll to position [241, 0]
click at [843, 534] on input "checkbox" at bounding box center [842, 535] width 12 height 14
checkbox input "true"
click at [1136, 660] on button "Complete Booking" at bounding box center [1114, 662] width 137 height 29
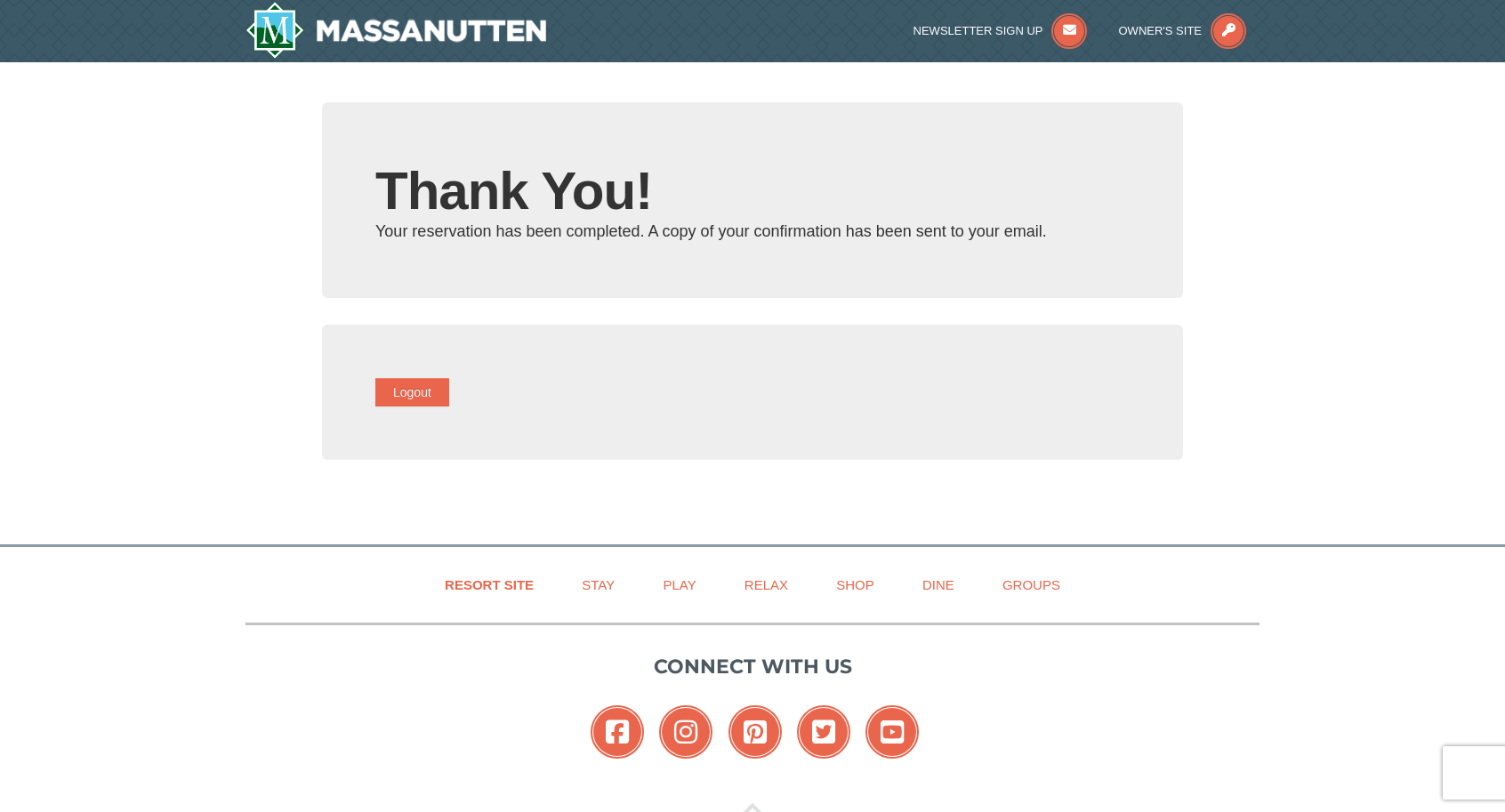
type input "[EMAIL_ADDRESS][DOMAIN_NAME]"
